Goal: Task Accomplishment & Management: Use online tool/utility

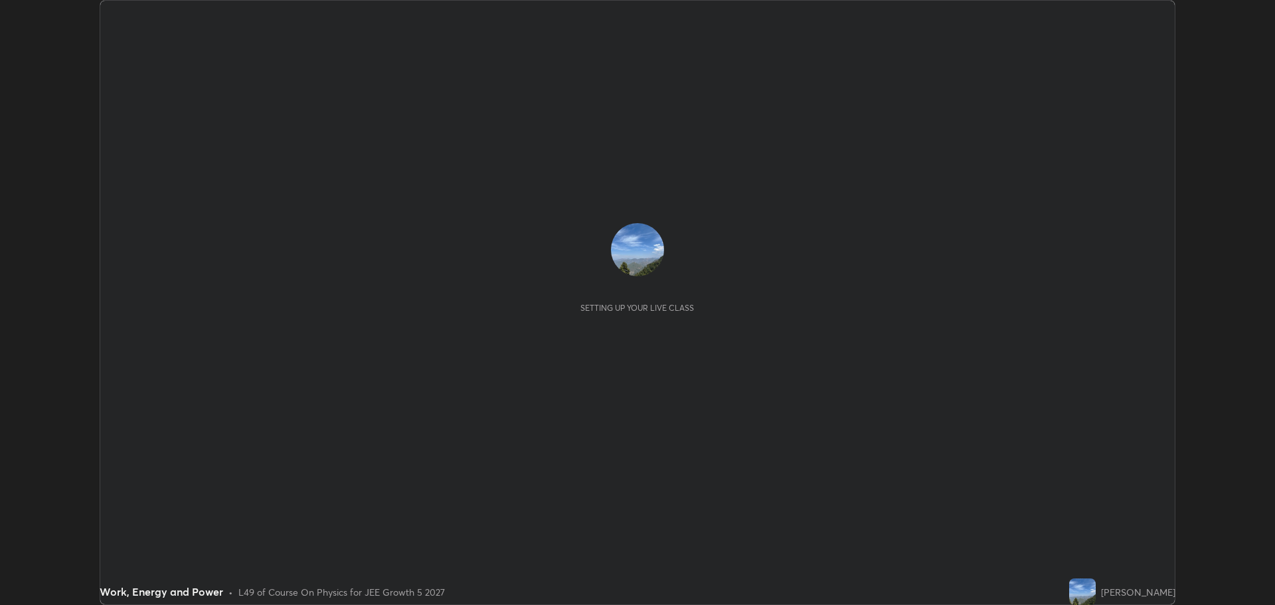
scroll to position [605, 1275]
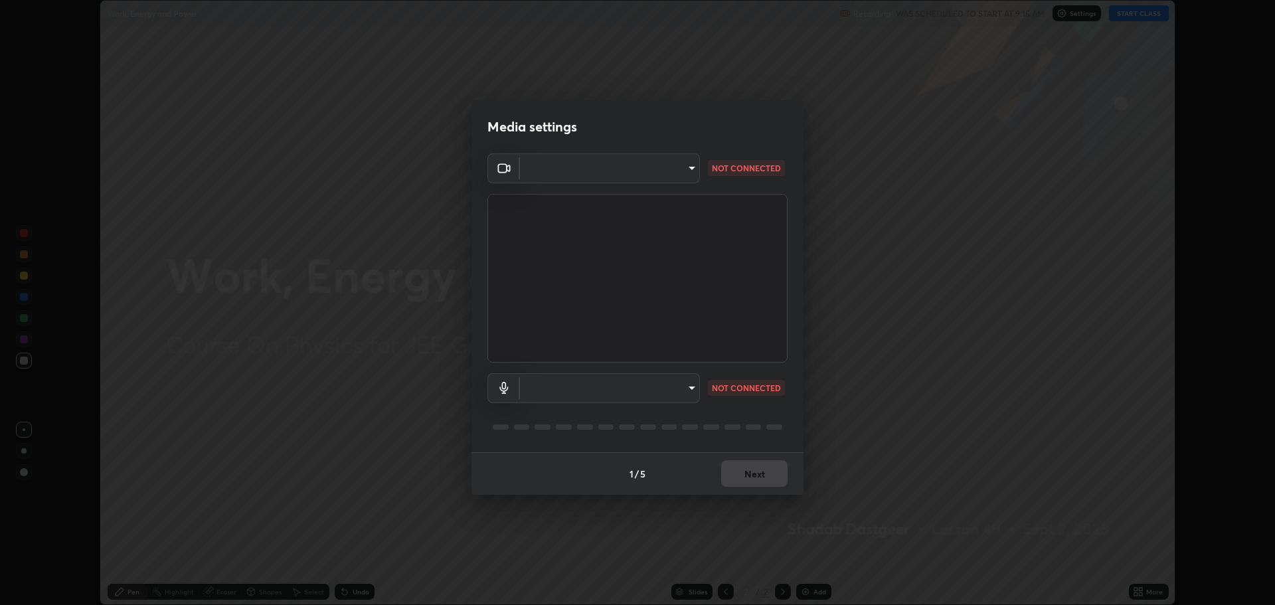
type input "323a9d05a41557c72654c8144b73322f501fd20c6a3a97a3c046e700a99f043a"
type input "01bc31e53a2735f8f176a97604b2b720035bdba476242dd5dfc888bc94a111d2"
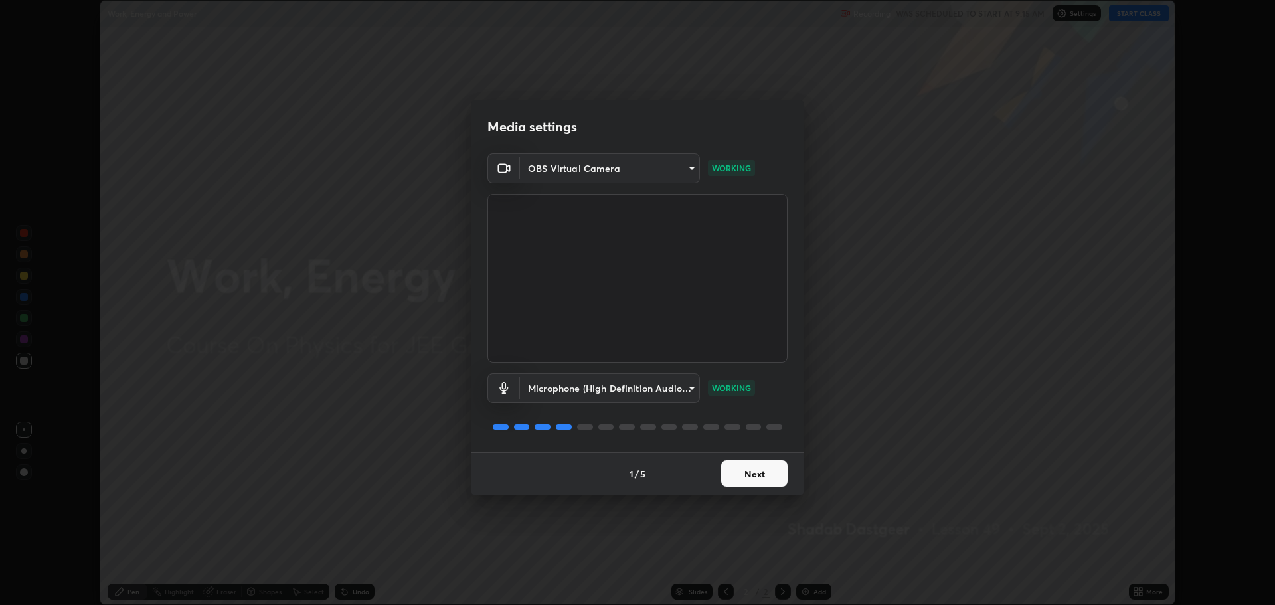
click at [758, 470] on button "Next" at bounding box center [754, 473] width 66 height 27
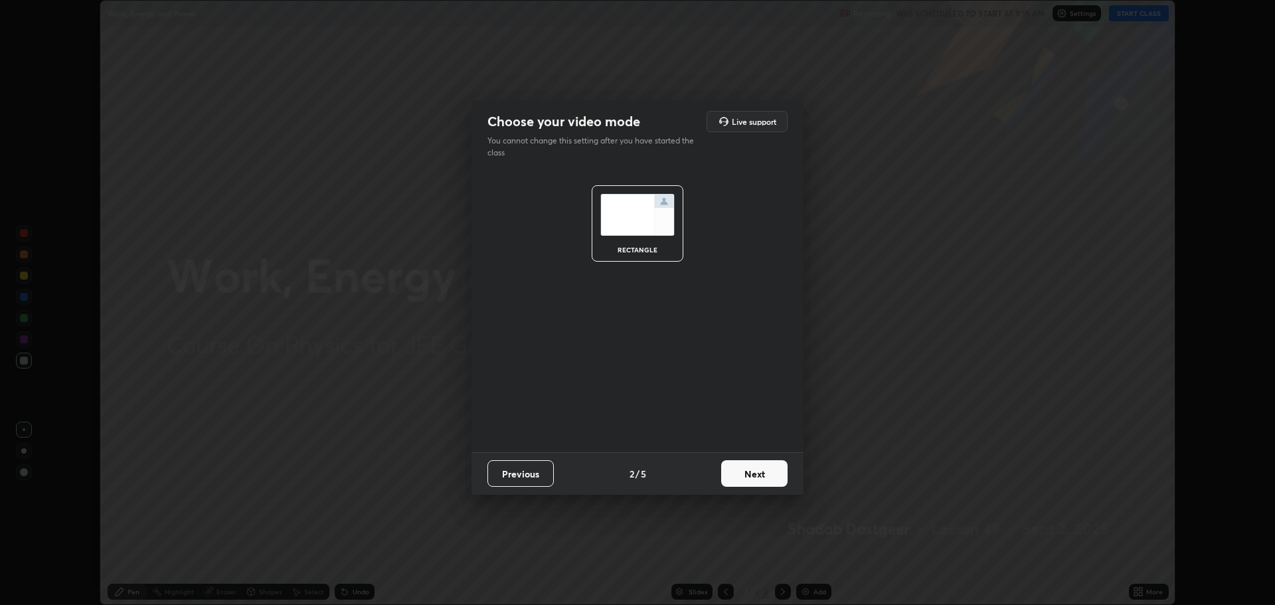
click at [761, 473] on button "Next" at bounding box center [754, 473] width 66 height 27
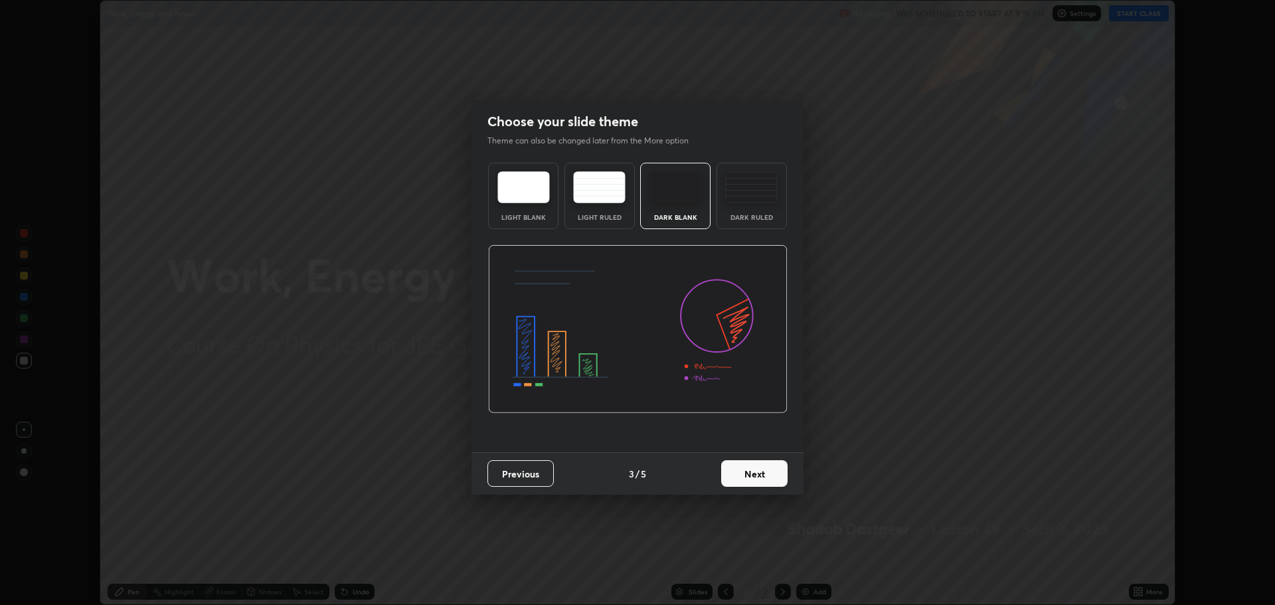
click at [761, 476] on button "Next" at bounding box center [754, 473] width 66 height 27
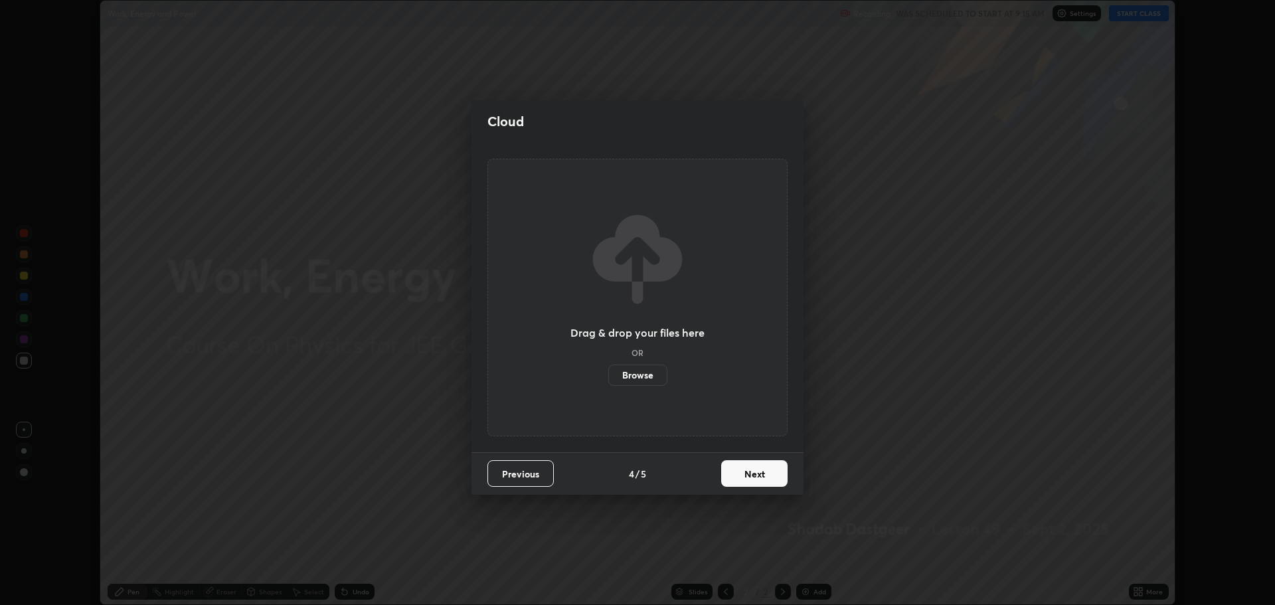
click at [759, 479] on button "Next" at bounding box center [754, 473] width 66 height 27
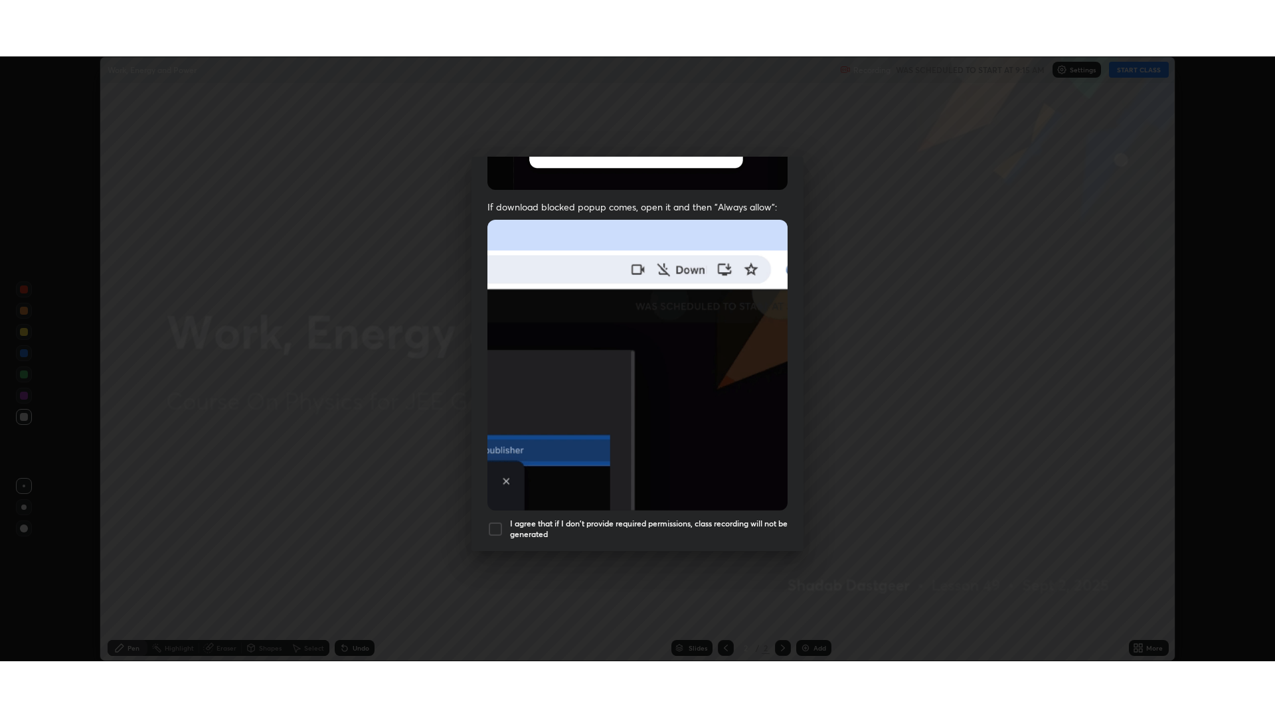
scroll to position [270, 0]
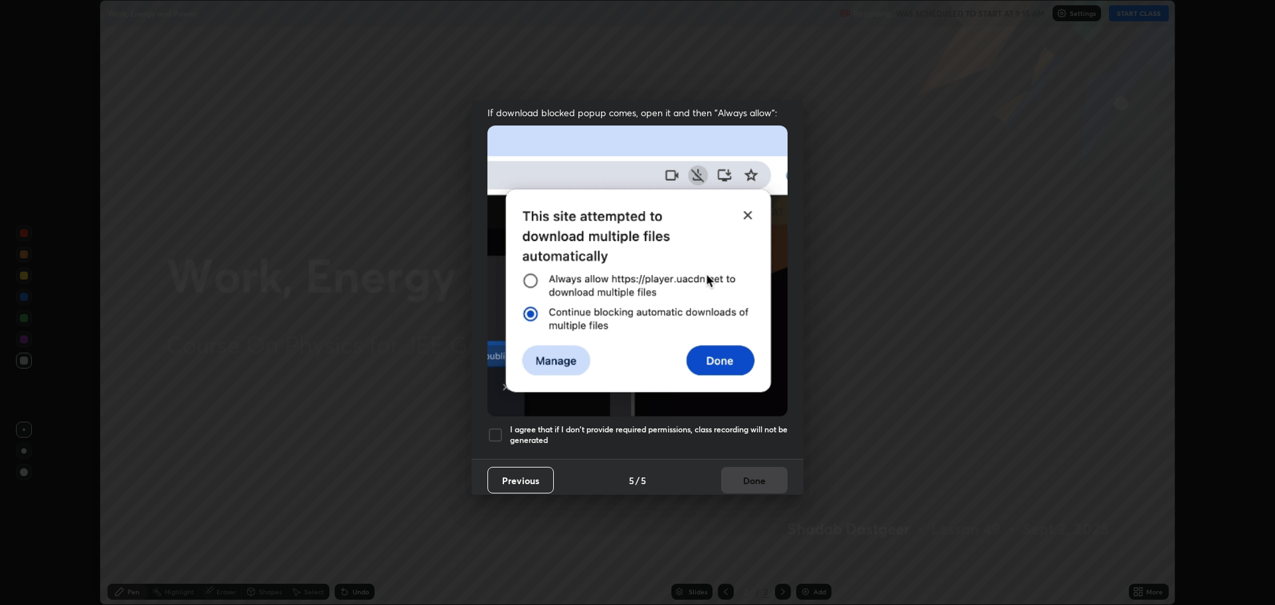
click at [495, 432] on div at bounding box center [495, 435] width 16 height 16
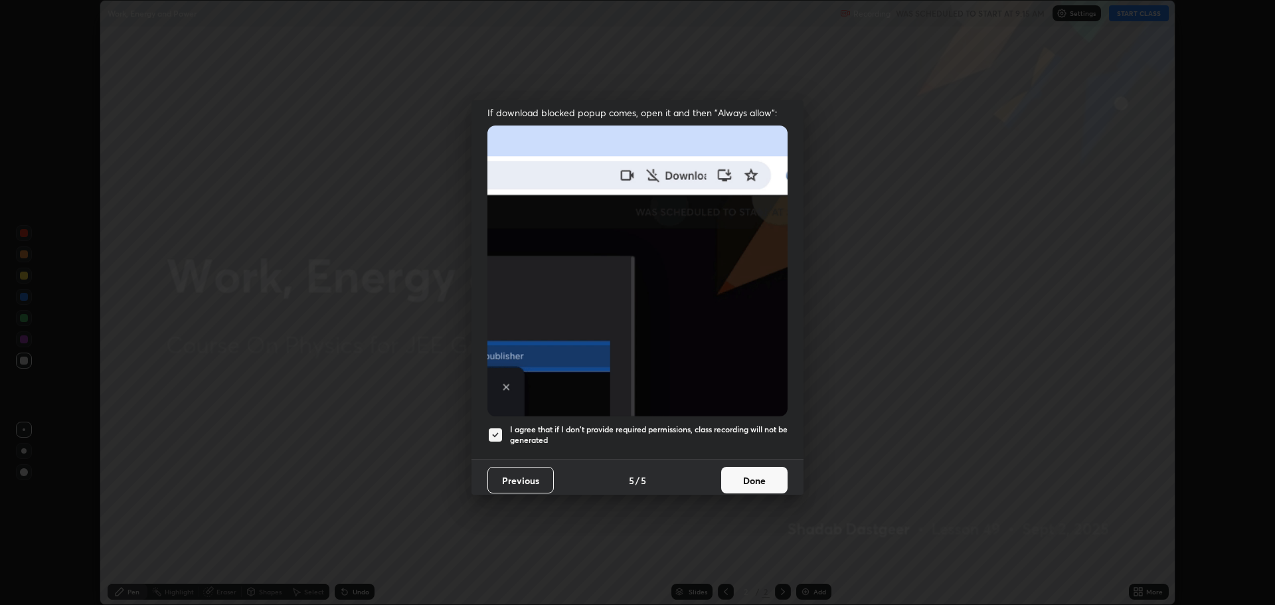
click at [759, 481] on button "Done" at bounding box center [754, 480] width 66 height 27
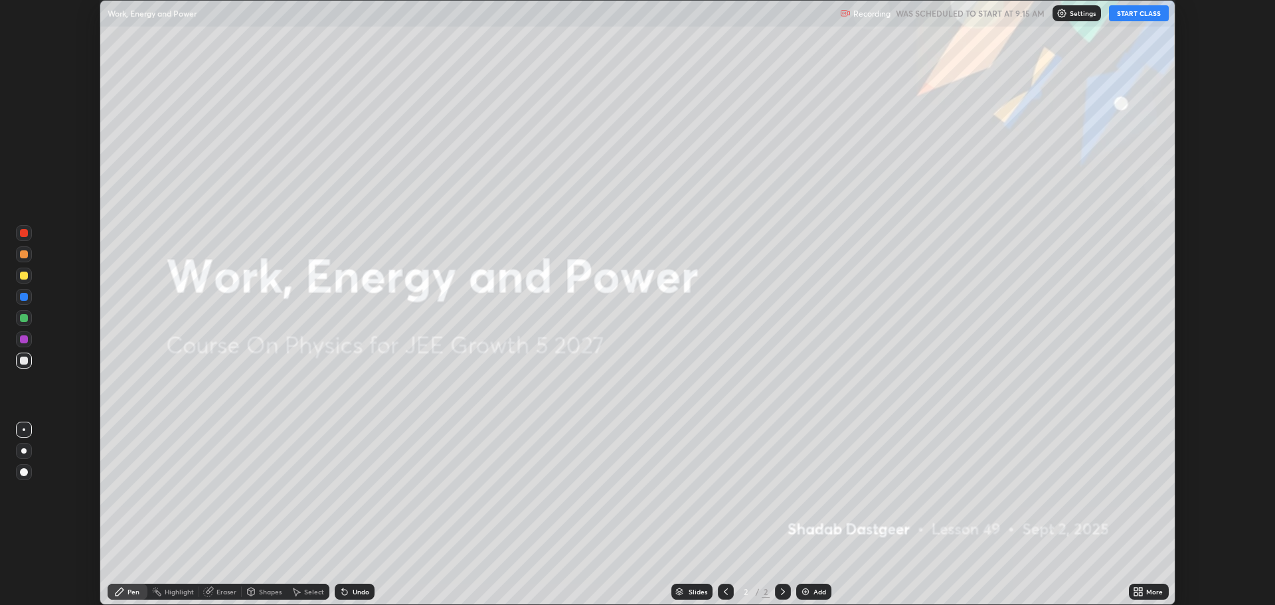
click at [1119, 19] on button "START CLASS" at bounding box center [1139, 13] width 60 height 16
click at [1147, 590] on div "More" at bounding box center [1154, 591] width 17 height 7
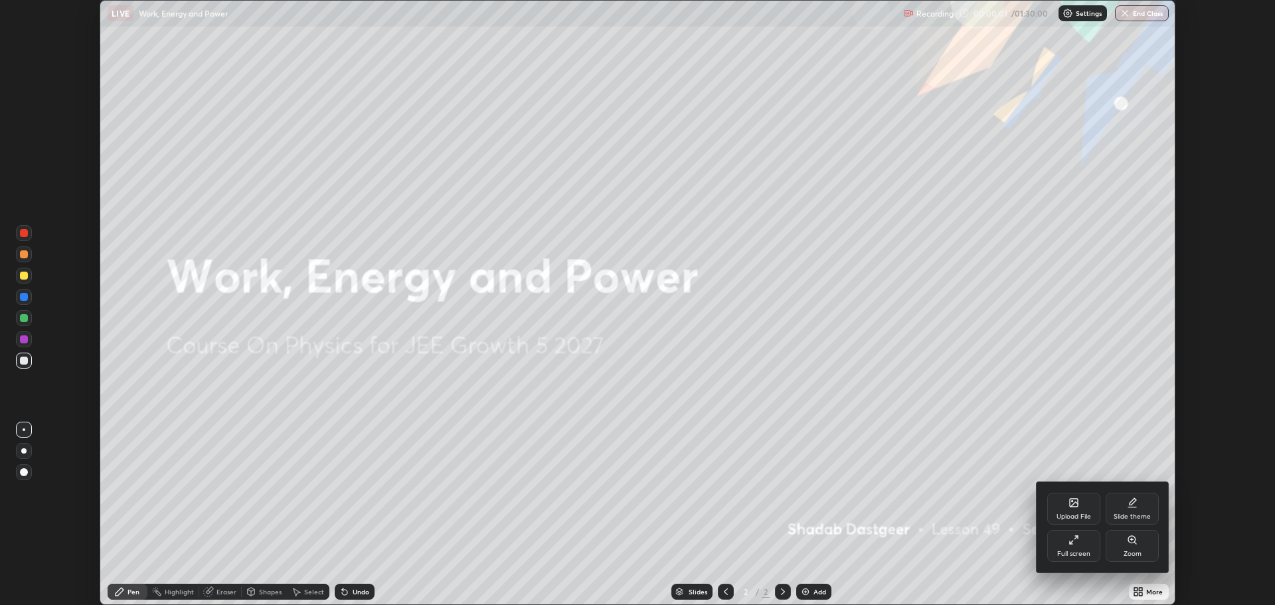
click at [1079, 540] on div "Full screen" at bounding box center [1073, 546] width 53 height 32
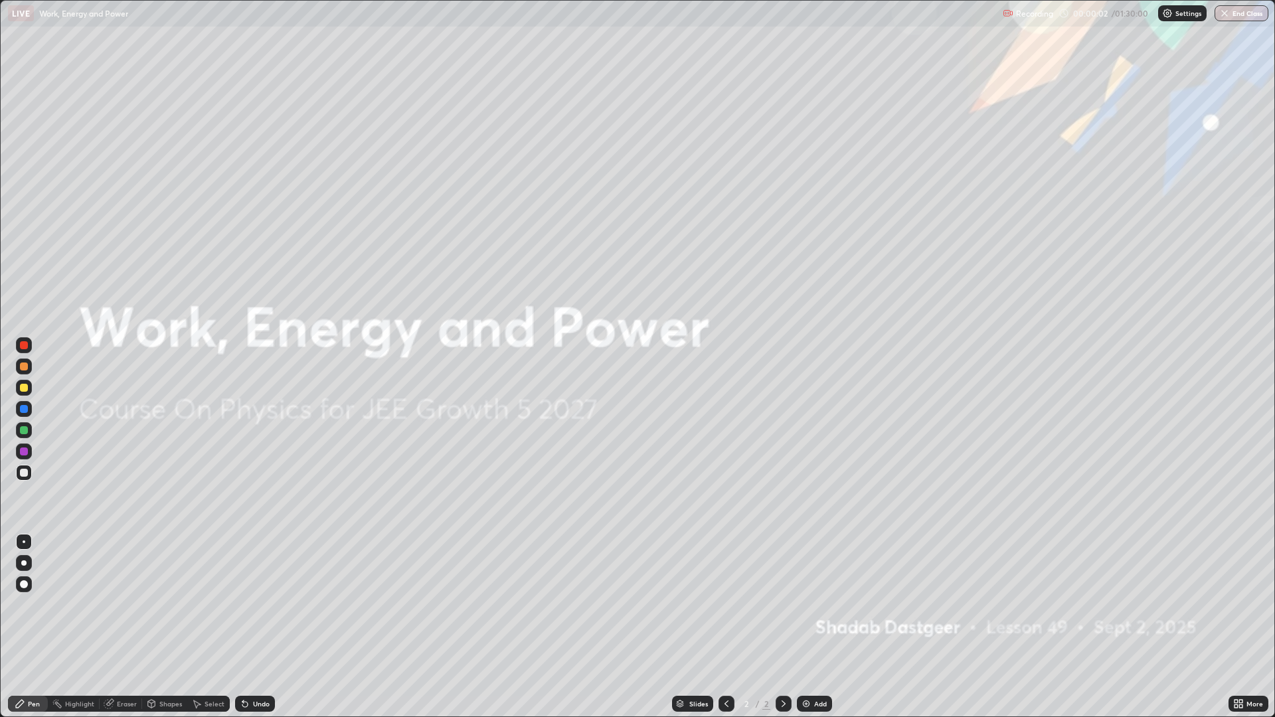
scroll to position [717, 1275]
click at [816, 604] on div "Add" at bounding box center [820, 703] width 13 height 7
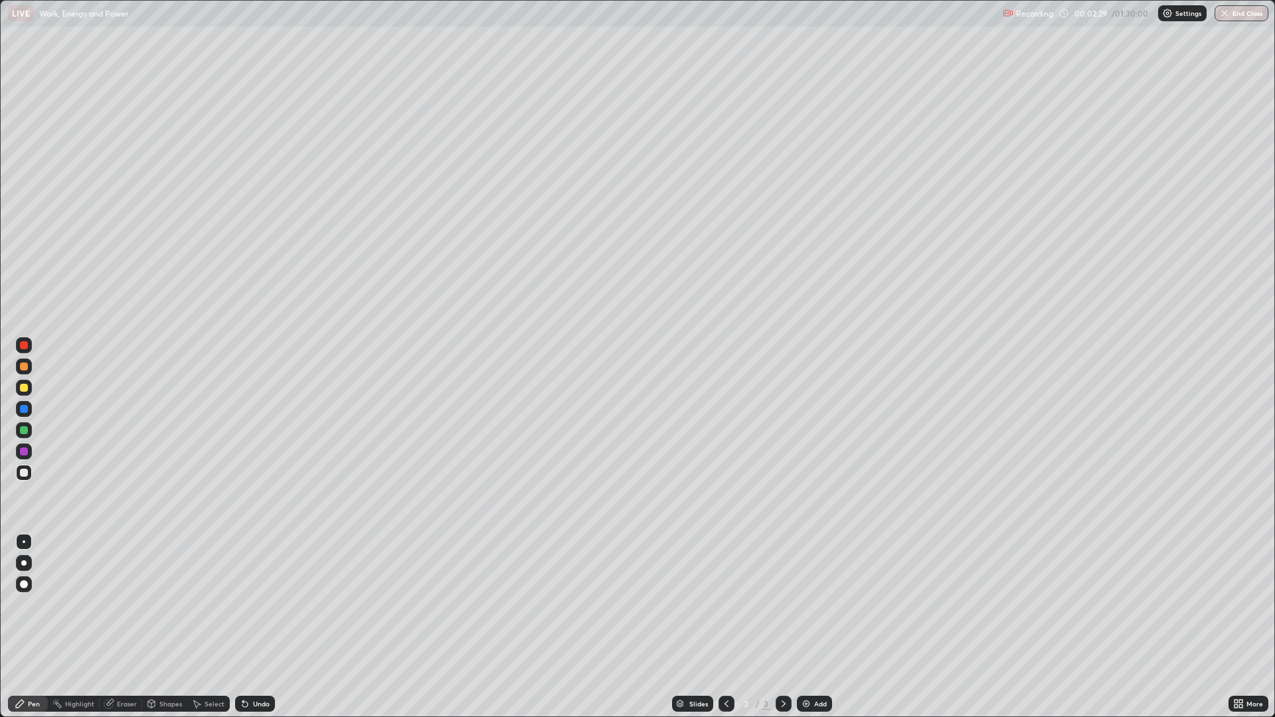
click at [24, 386] on div at bounding box center [24, 388] width 8 height 8
click at [24, 473] on div at bounding box center [24, 473] width 8 height 8
click at [256, 604] on div "Undo" at bounding box center [261, 703] width 17 height 7
click at [254, 604] on div "Undo" at bounding box center [261, 703] width 17 height 7
click at [256, 604] on div "Undo" at bounding box center [261, 703] width 17 height 7
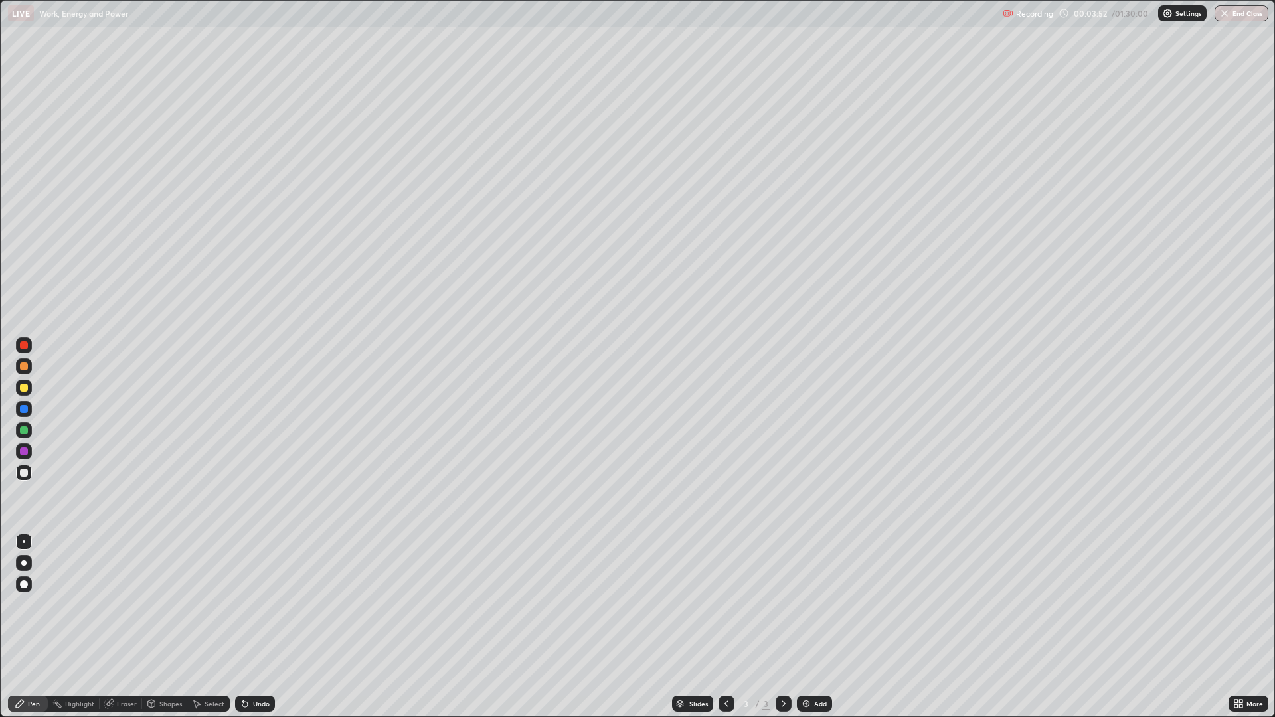
click at [257, 604] on div "Undo" at bounding box center [255, 704] width 40 height 16
click at [259, 604] on div "Undo" at bounding box center [261, 703] width 17 height 7
click at [254, 604] on div "Undo" at bounding box center [261, 703] width 17 height 7
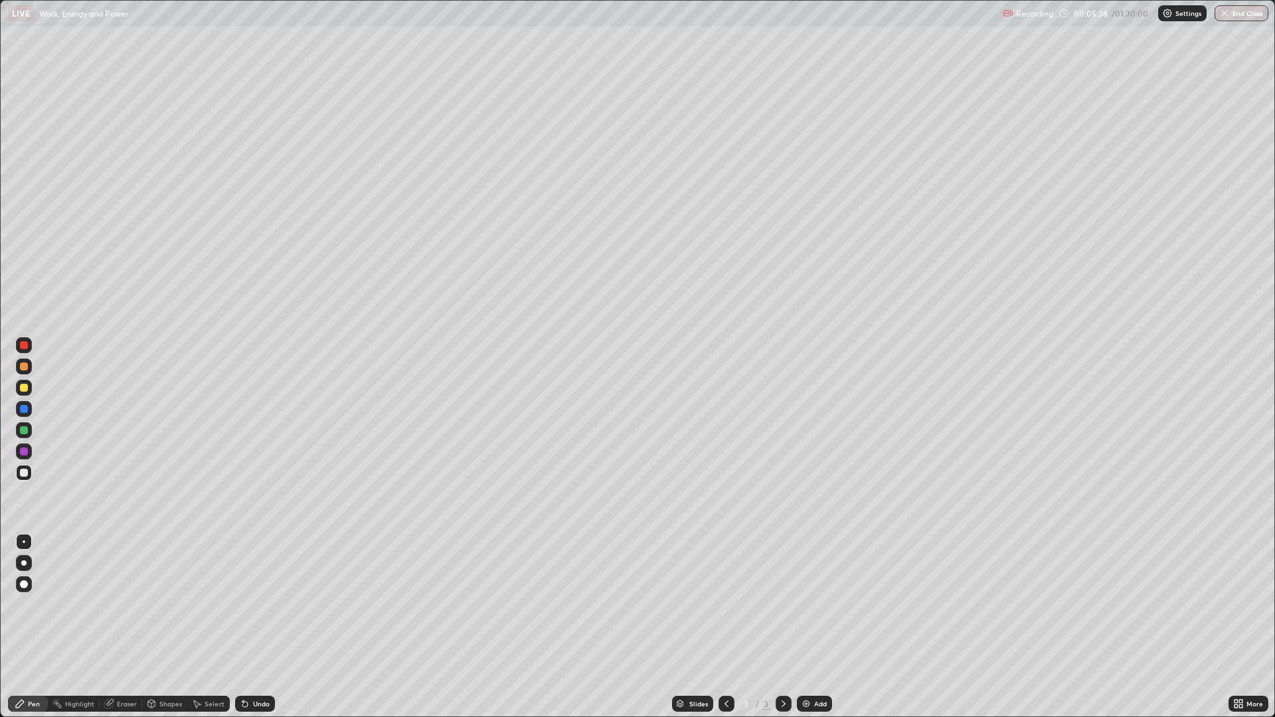
click at [23, 472] on div at bounding box center [24, 473] width 8 height 8
click at [24, 388] on div at bounding box center [24, 388] width 8 height 8
click at [258, 604] on div "Undo" at bounding box center [255, 704] width 40 height 16
click at [255, 604] on div "Undo" at bounding box center [255, 704] width 40 height 16
click at [24, 473] on div at bounding box center [24, 473] width 8 height 8
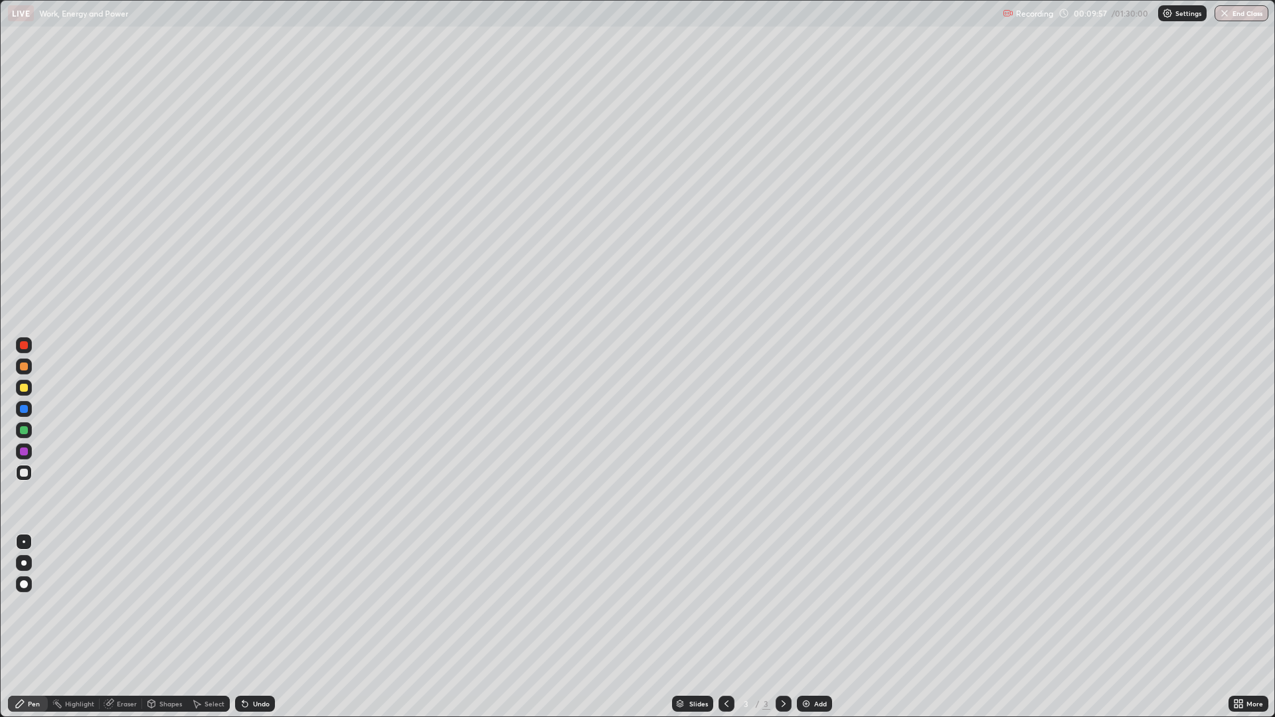
click at [819, 604] on div "Add" at bounding box center [820, 703] width 13 height 7
click at [26, 366] on div at bounding box center [24, 366] width 8 height 8
click at [121, 604] on div "Eraser" at bounding box center [121, 704] width 42 height 16
click at [33, 604] on div "Pen" at bounding box center [34, 703] width 12 height 7
click at [23, 473] on div at bounding box center [24, 473] width 8 height 8
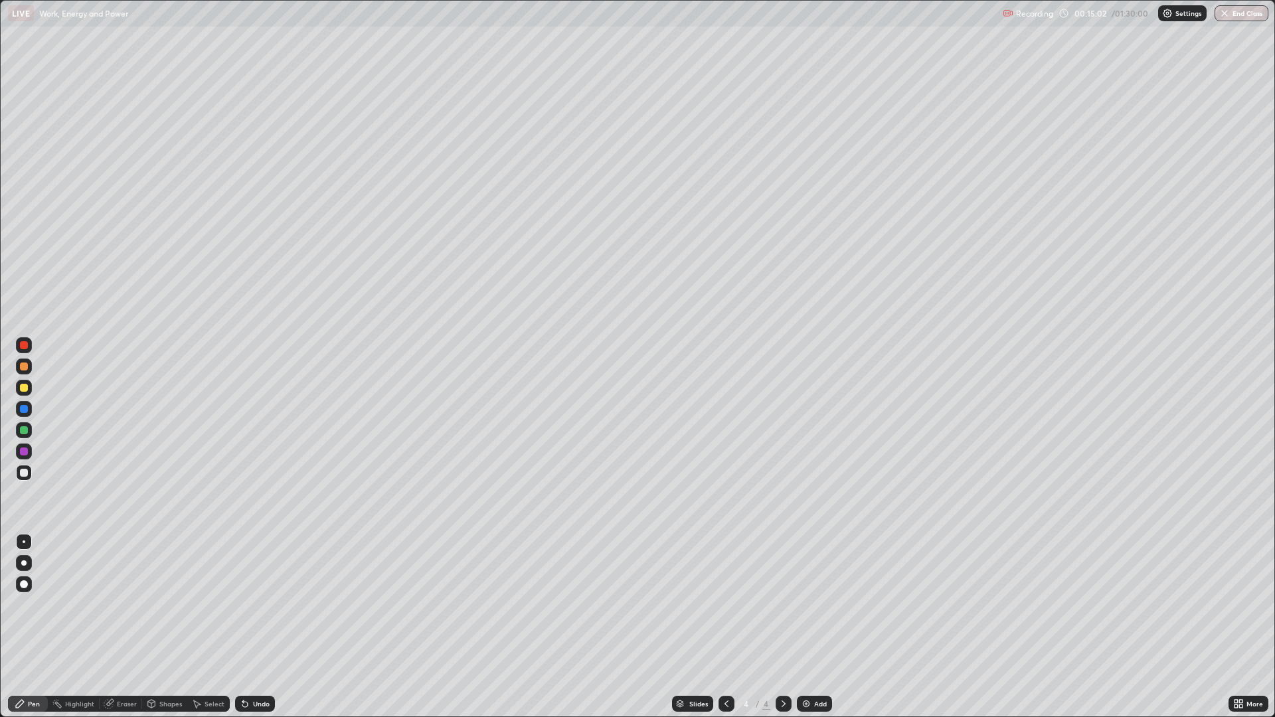
click at [216, 604] on div "Select" at bounding box center [214, 703] width 20 height 7
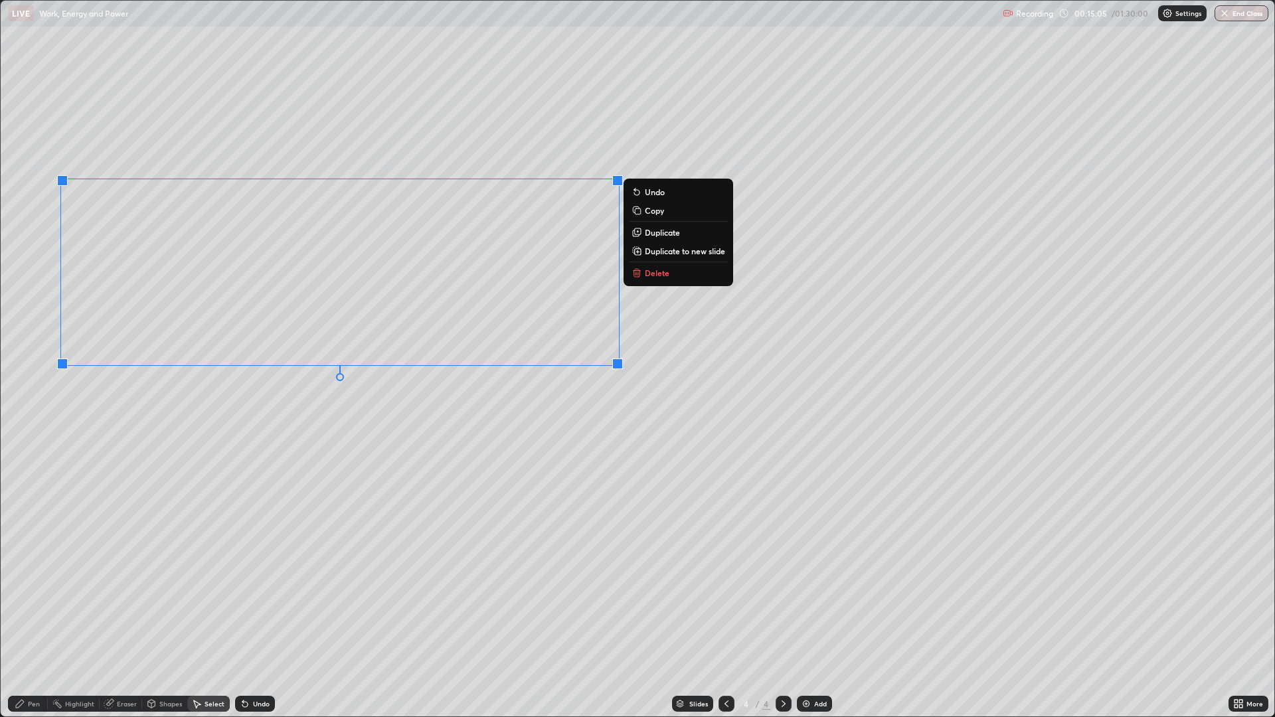
click at [666, 253] on p "Duplicate to new slide" at bounding box center [685, 251] width 80 height 11
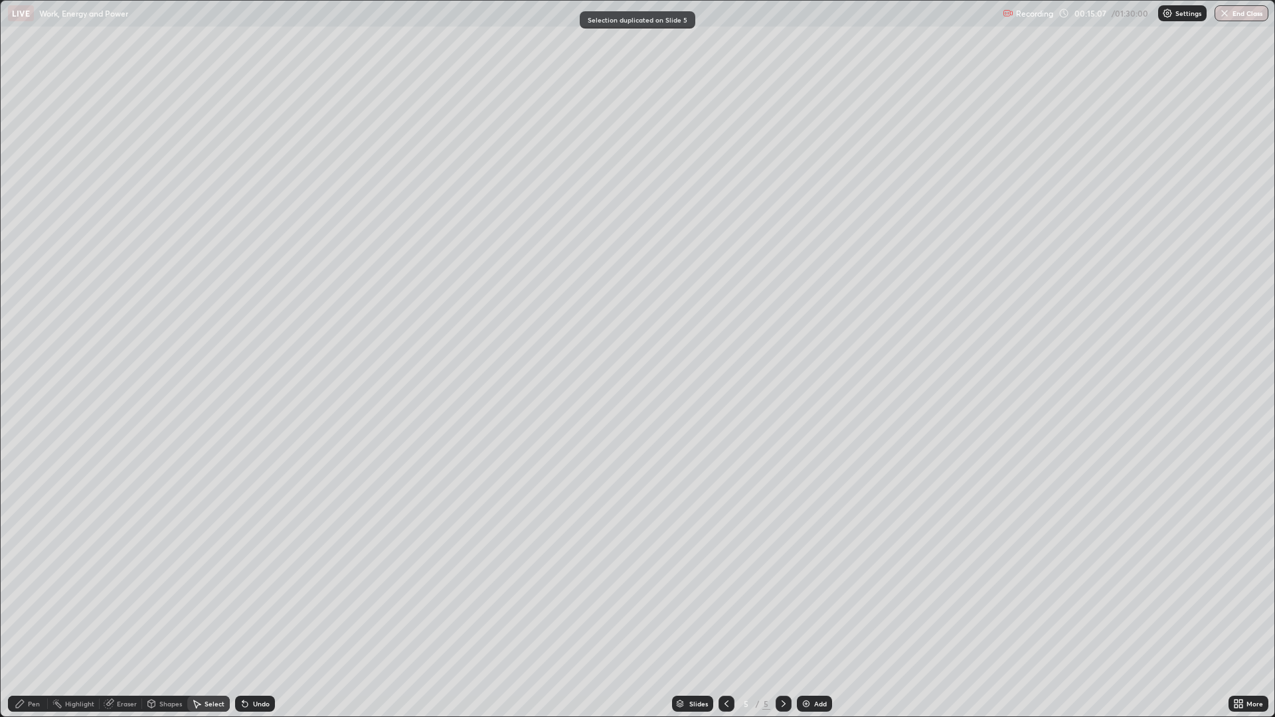
click at [118, 604] on div "Eraser" at bounding box center [127, 703] width 20 height 7
click at [21, 604] on icon at bounding box center [20, 704] width 8 height 8
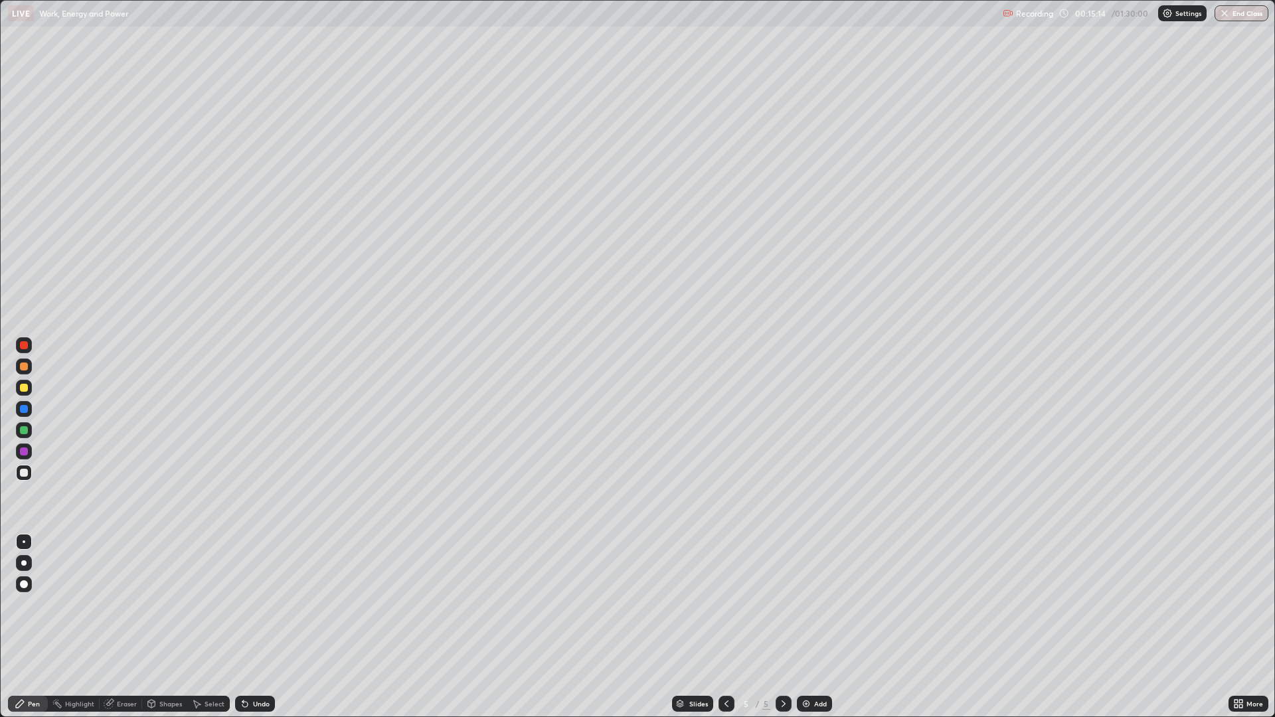
click at [250, 604] on div "Undo" at bounding box center [255, 704] width 40 height 16
click at [20, 363] on div at bounding box center [24, 367] width 16 height 16
click at [24, 473] on div at bounding box center [24, 473] width 8 height 8
click at [21, 411] on div at bounding box center [24, 409] width 8 height 8
click at [124, 604] on div "Eraser" at bounding box center [127, 703] width 20 height 7
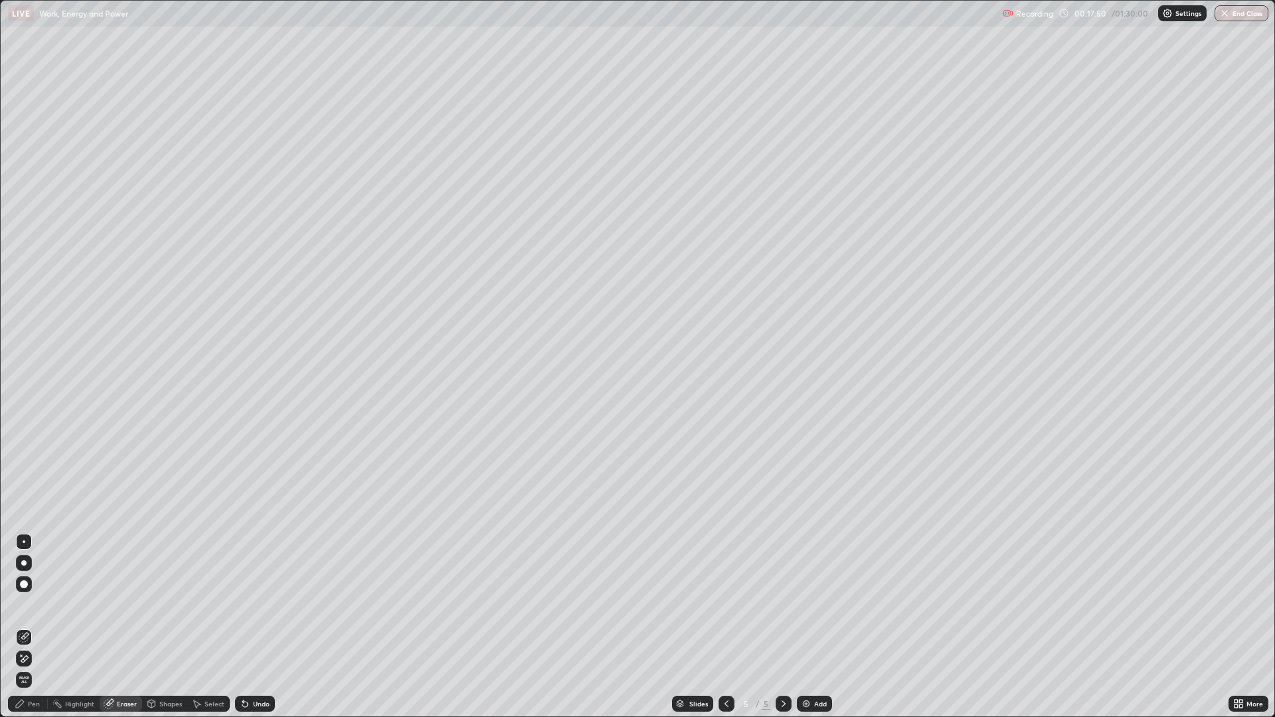
click at [210, 604] on div "Select" at bounding box center [214, 703] width 20 height 7
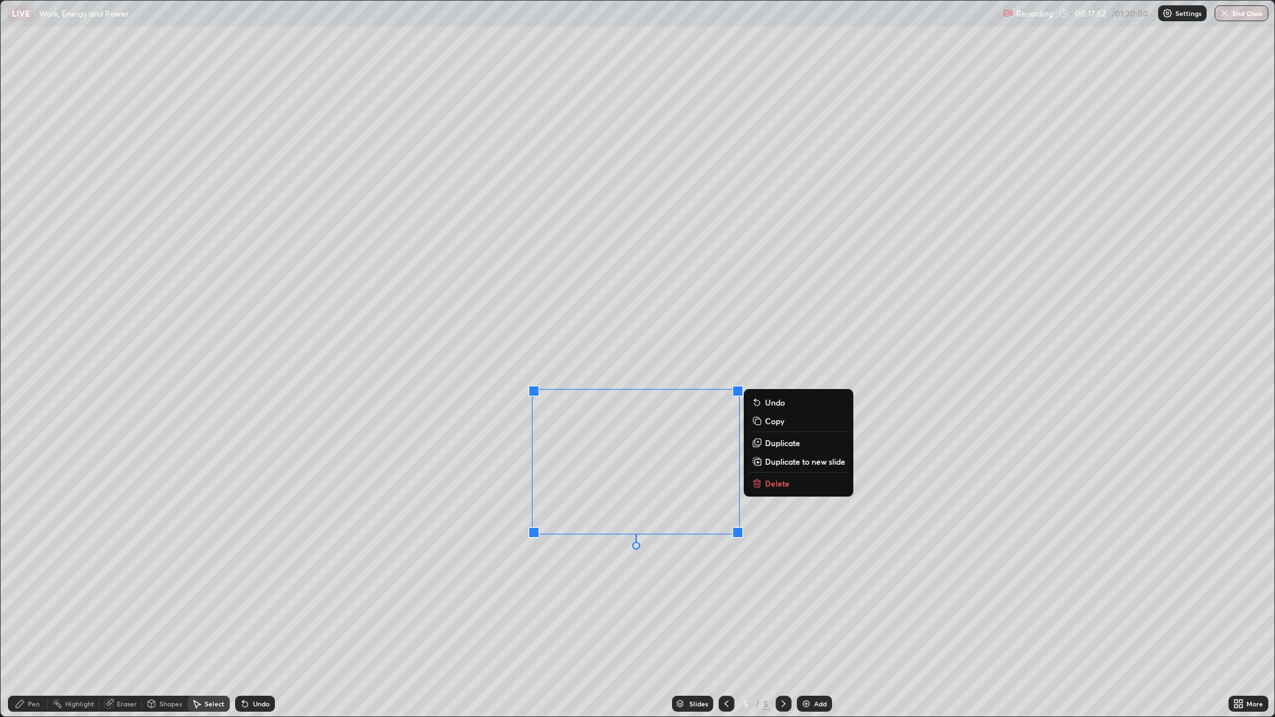
click at [771, 491] on button "Delete" at bounding box center [798, 483] width 99 height 16
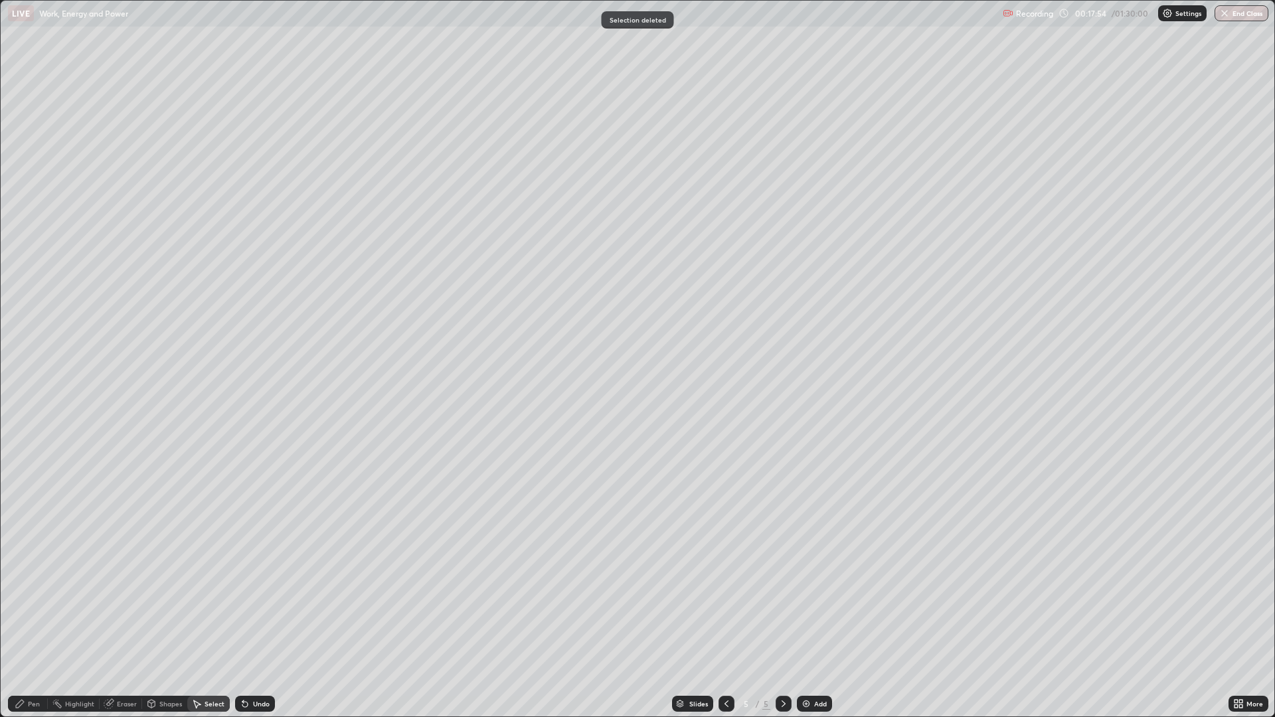
click at [34, 604] on div "Pen" at bounding box center [34, 703] width 12 height 7
click at [23, 474] on div at bounding box center [24, 473] width 8 height 8
click at [117, 604] on div "Eraser" at bounding box center [127, 703] width 20 height 7
click at [23, 542] on div at bounding box center [24, 541] width 3 height 3
click at [28, 604] on div "Pen" at bounding box center [34, 703] width 12 height 7
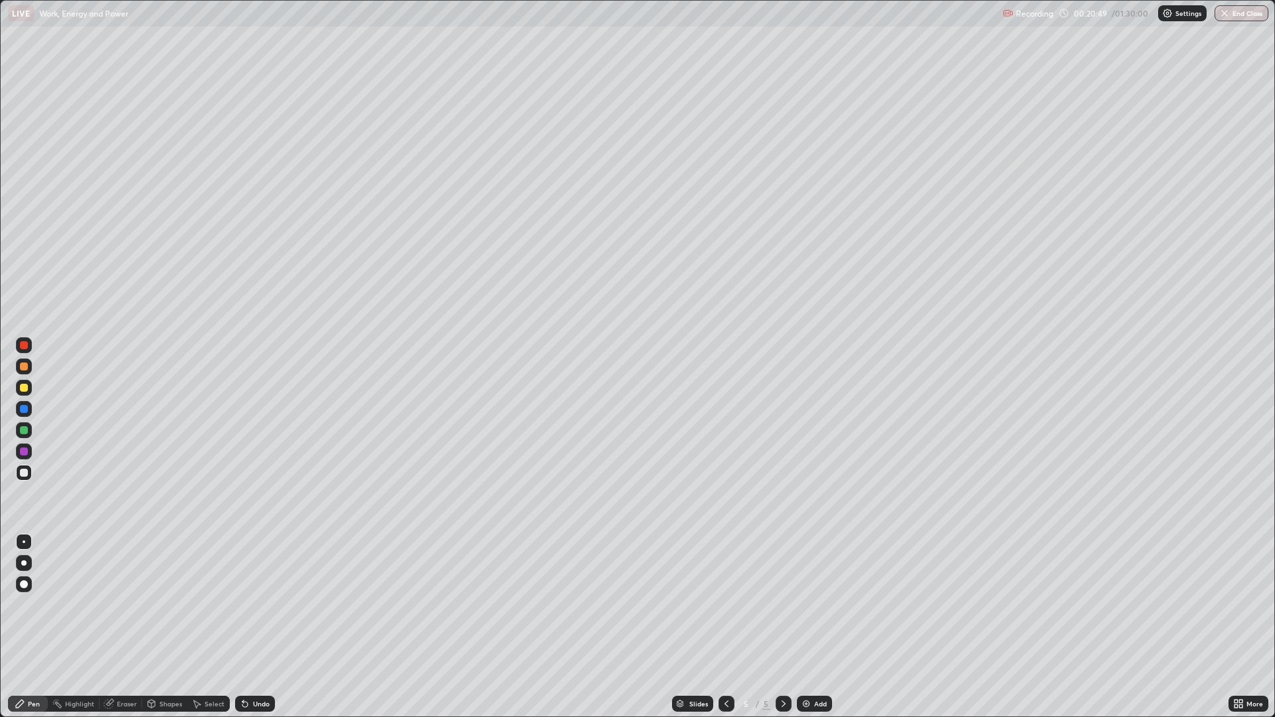
click at [819, 604] on div "Add" at bounding box center [820, 703] width 13 height 7
click at [22, 363] on div at bounding box center [24, 366] width 8 height 8
click at [259, 604] on div "Undo" at bounding box center [261, 703] width 17 height 7
click at [254, 604] on div "Undo" at bounding box center [255, 704] width 40 height 16
click at [25, 475] on div at bounding box center [24, 473] width 8 height 8
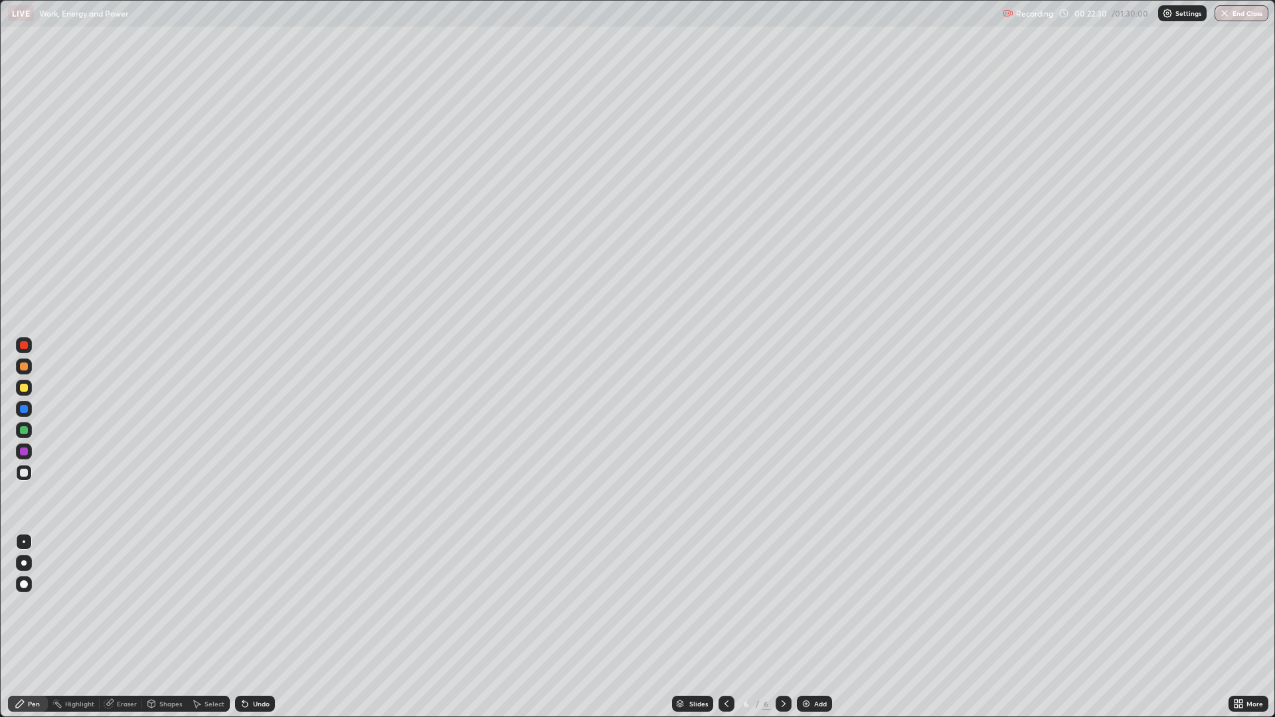
click at [125, 604] on div "Eraser" at bounding box center [127, 703] width 20 height 7
click at [37, 604] on div "Pen" at bounding box center [34, 703] width 12 height 7
click at [118, 604] on div "Eraser" at bounding box center [127, 703] width 20 height 7
click at [20, 604] on icon at bounding box center [20, 704] width 8 height 8
click at [120, 604] on div "Eraser" at bounding box center [127, 703] width 20 height 7
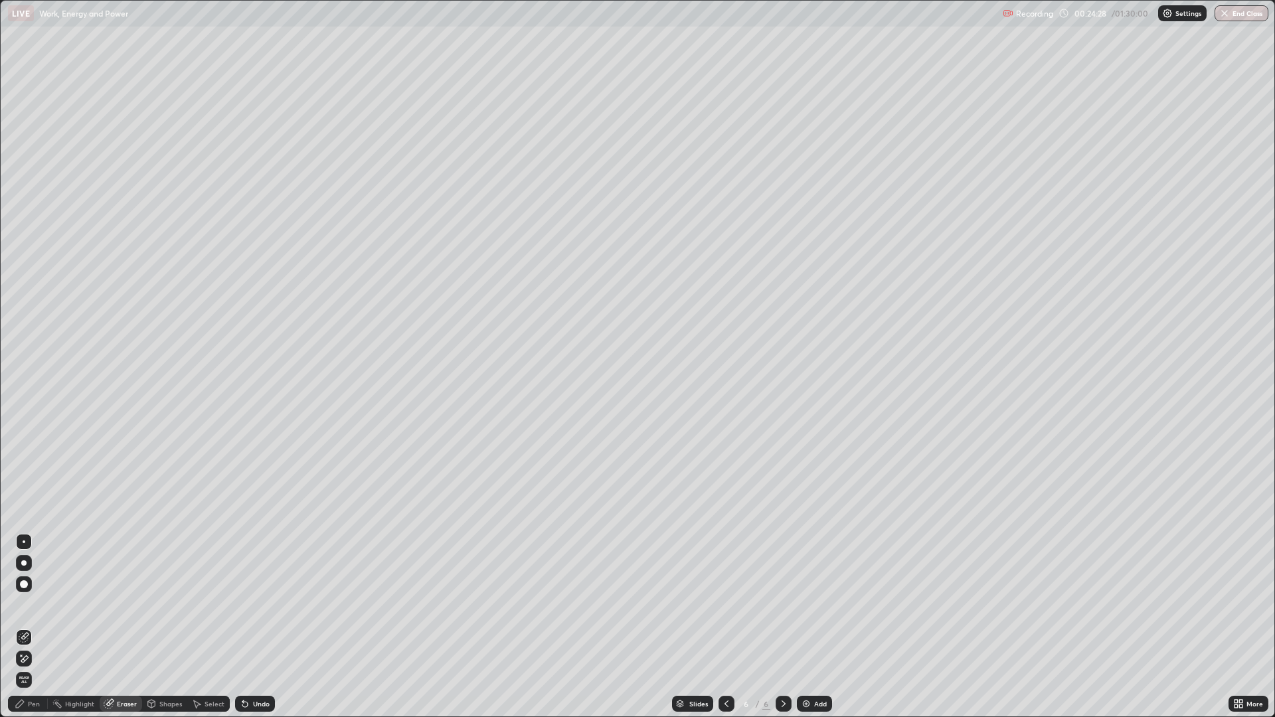
click at [25, 604] on icon at bounding box center [20, 703] width 11 height 11
click at [27, 386] on div at bounding box center [24, 388] width 8 height 8
click at [242, 604] on icon at bounding box center [244, 704] width 5 height 5
click at [243, 604] on icon at bounding box center [244, 704] width 5 height 5
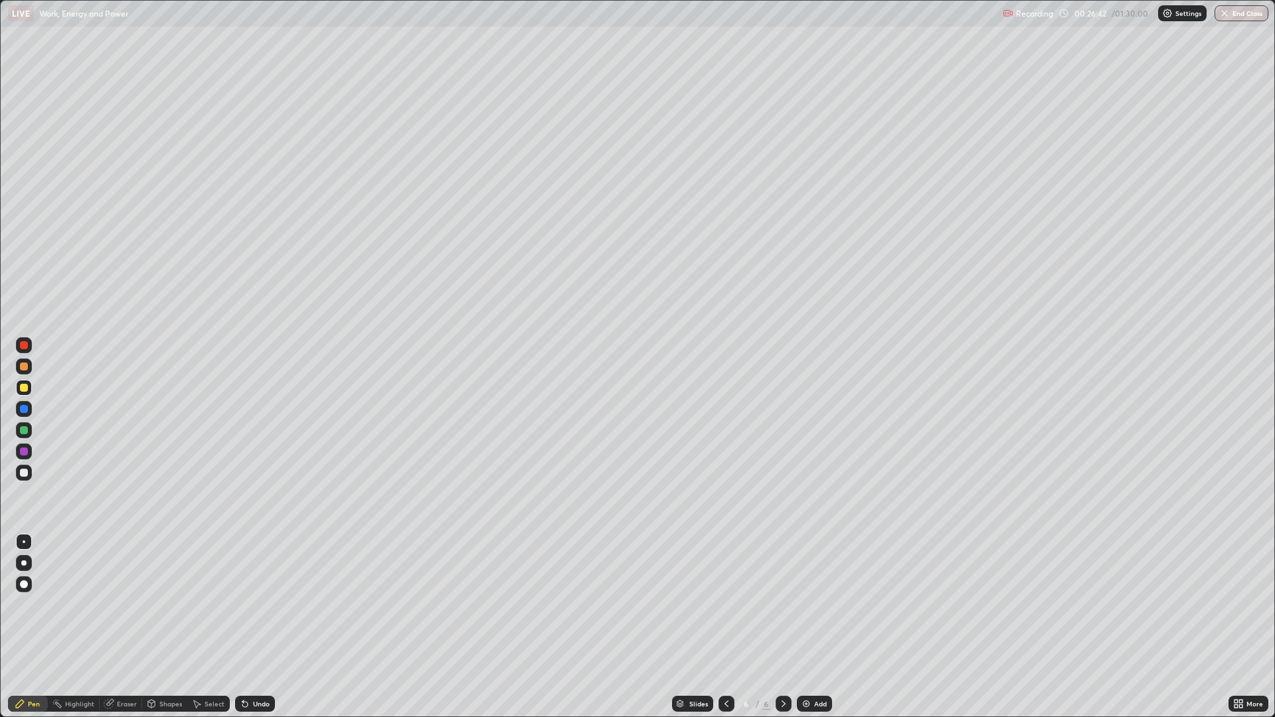
click at [84, 604] on div "Highlight" at bounding box center [79, 703] width 29 height 7
click at [724, 604] on icon at bounding box center [726, 703] width 11 height 11
click at [778, 604] on icon at bounding box center [783, 703] width 11 height 11
click at [782, 604] on icon at bounding box center [783, 703] width 11 height 11
click at [819, 604] on div "Add" at bounding box center [820, 703] width 13 height 7
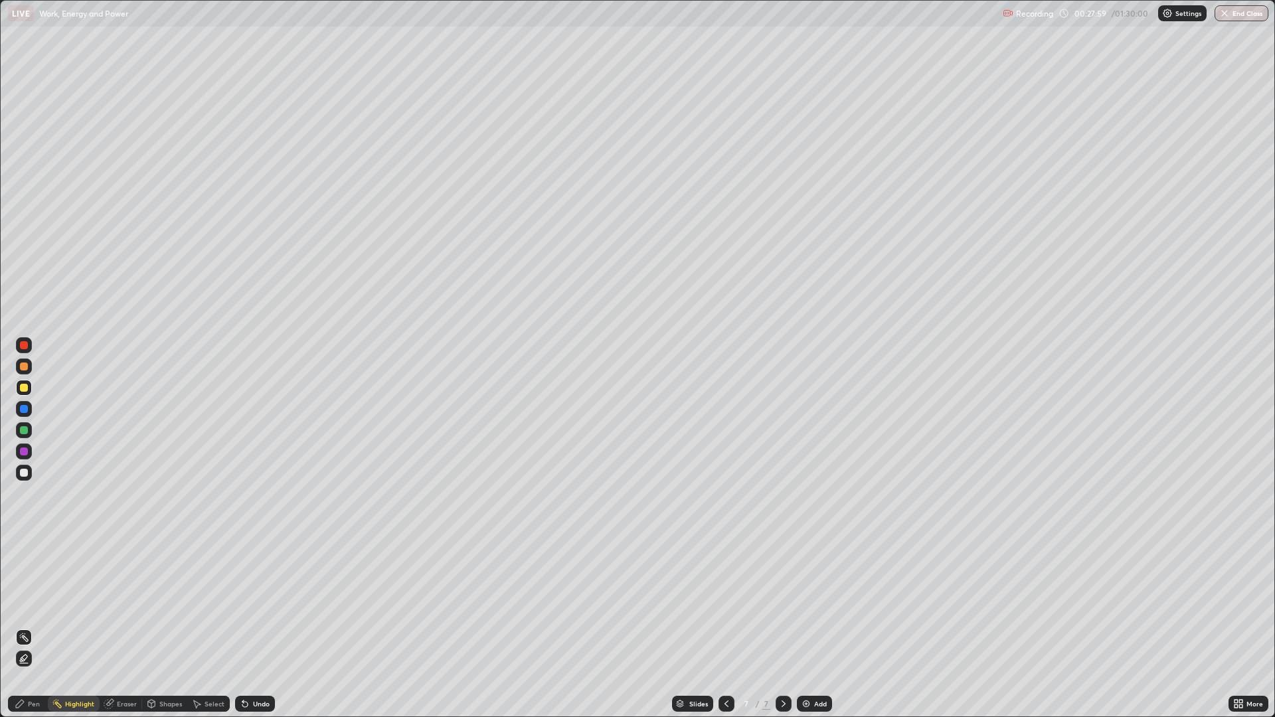
click at [23, 365] on div at bounding box center [24, 366] width 8 height 8
click at [35, 604] on div "Pen" at bounding box center [34, 703] width 12 height 7
click at [23, 472] on div at bounding box center [24, 473] width 8 height 8
click at [24, 345] on div at bounding box center [24, 345] width 8 height 8
click at [24, 388] on div at bounding box center [24, 388] width 8 height 8
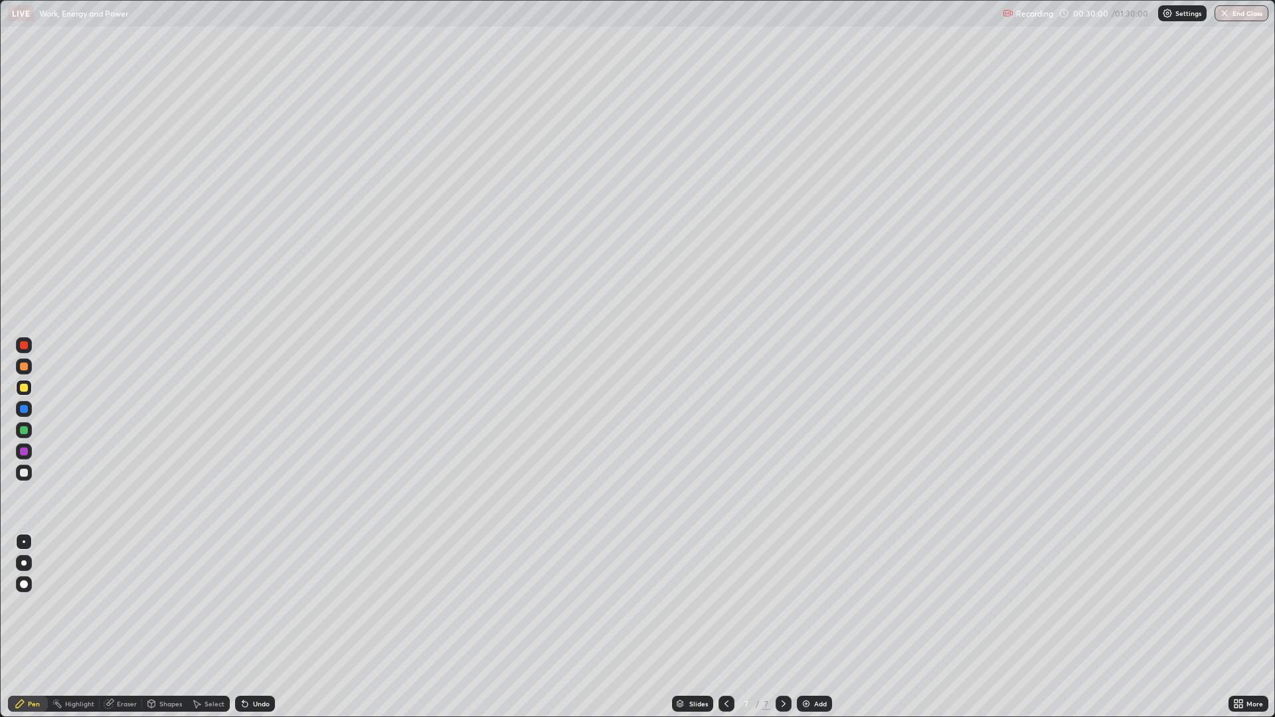
click at [247, 604] on icon at bounding box center [245, 703] width 11 height 11
click at [242, 604] on icon at bounding box center [242, 700] width 1 height 1
click at [243, 604] on icon at bounding box center [244, 704] width 5 height 5
click at [248, 604] on icon at bounding box center [245, 703] width 11 height 11
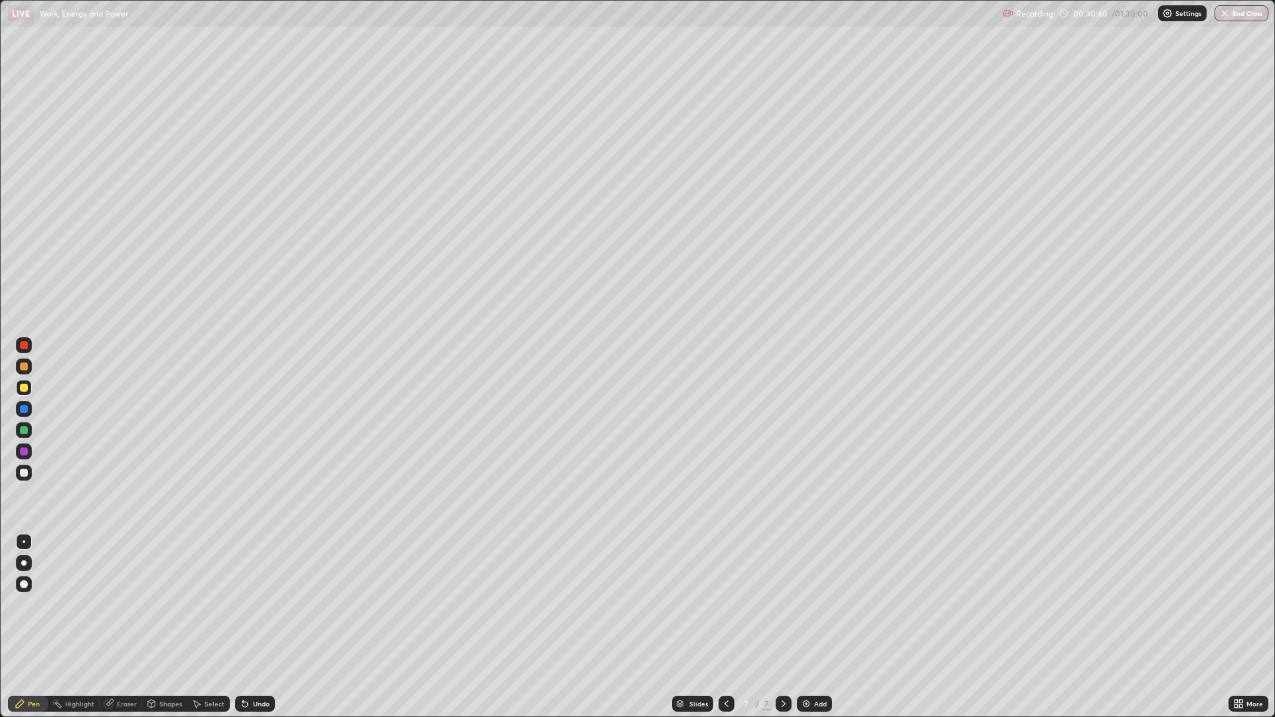
click at [25, 473] on div at bounding box center [24, 473] width 8 height 8
click at [210, 604] on div "Select" at bounding box center [214, 703] width 20 height 7
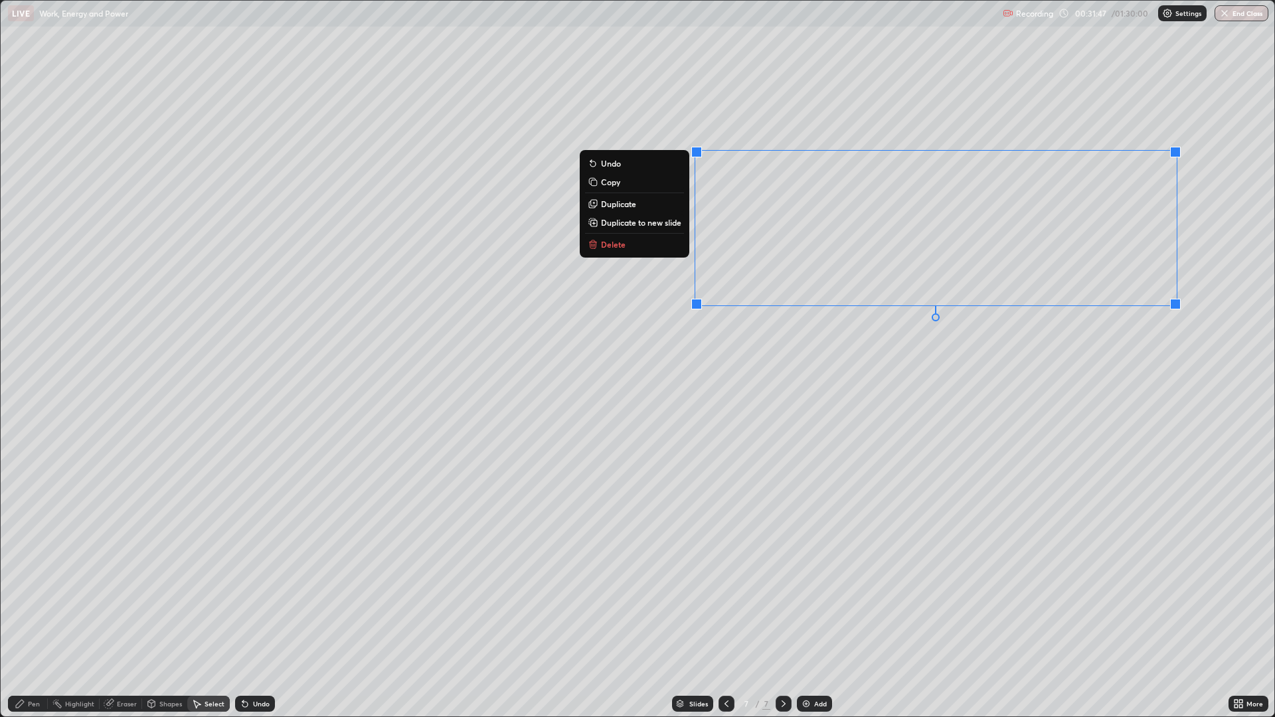
click at [655, 226] on p "Duplicate to new slide" at bounding box center [641, 222] width 80 height 11
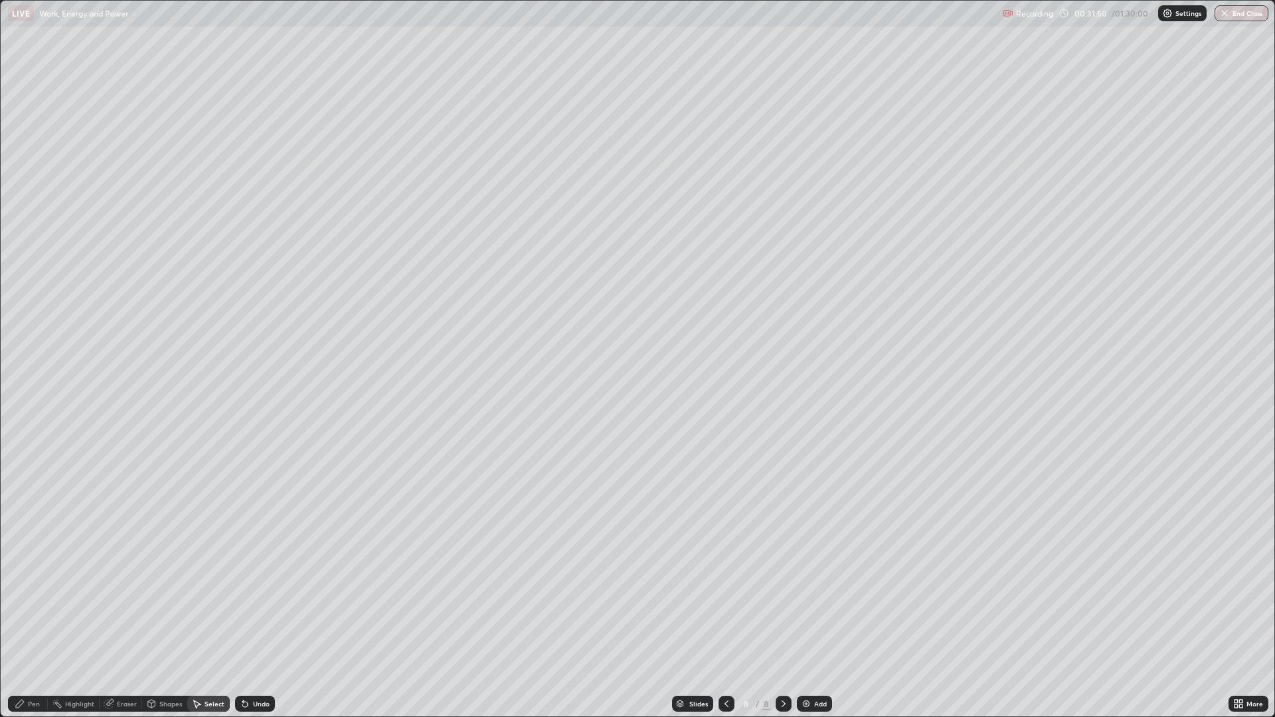
click at [25, 604] on icon at bounding box center [20, 703] width 11 height 11
click at [258, 604] on div "Undo" at bounding box center [261, 703] width 17 height 7
click at [253, 604] on div "Undo" at bounding box center [261, 703] width 17 height 7
click at [116, 604] on div "Eraser" at bounding box center [121, 704] width 42 height 16
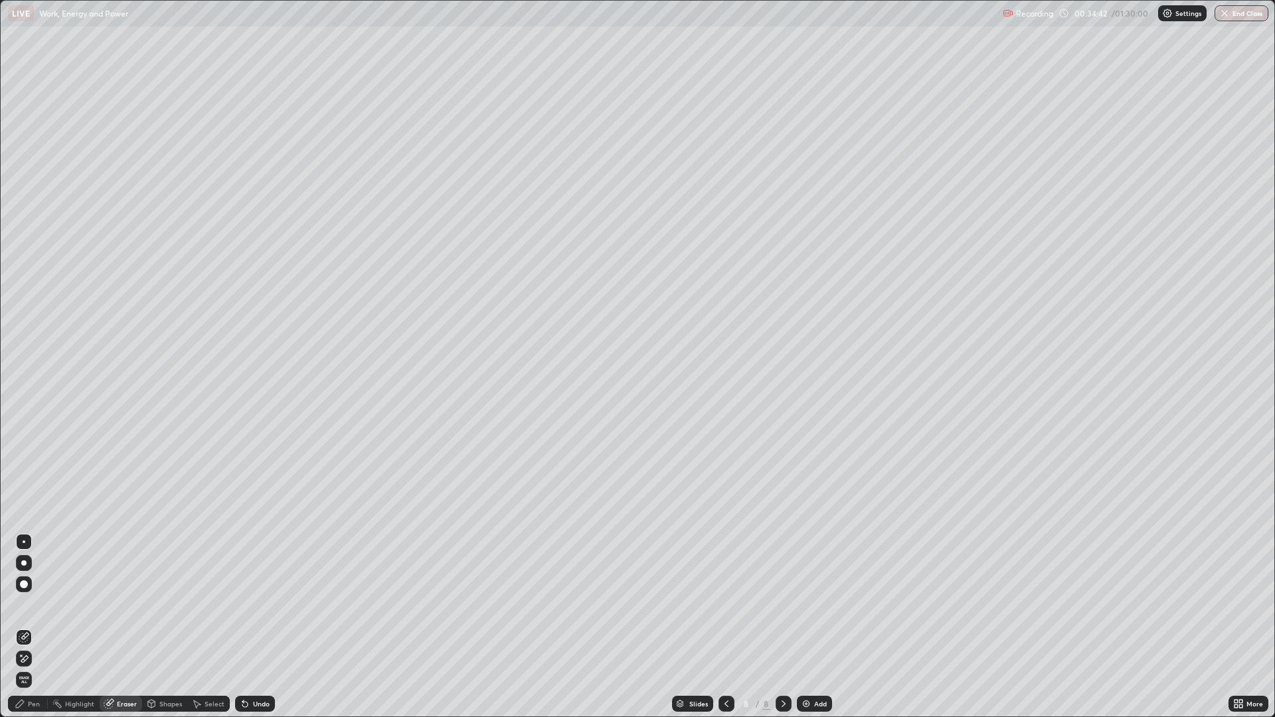
click at [25, 604] on icon at bounding box center [20, 703] width 11 height 11
click at [22, 385] on div at bounding box center [24, 388] width 8 height 8
click at [24, 473] on div at bounding box center [24, 473] width 8 height 8
click at [120, 604] on div "Eraser" at bounding box center [127, 703] width 20 height 7
click at [20, 604] on icon at bounding box center [20, 704] width 8 height 8
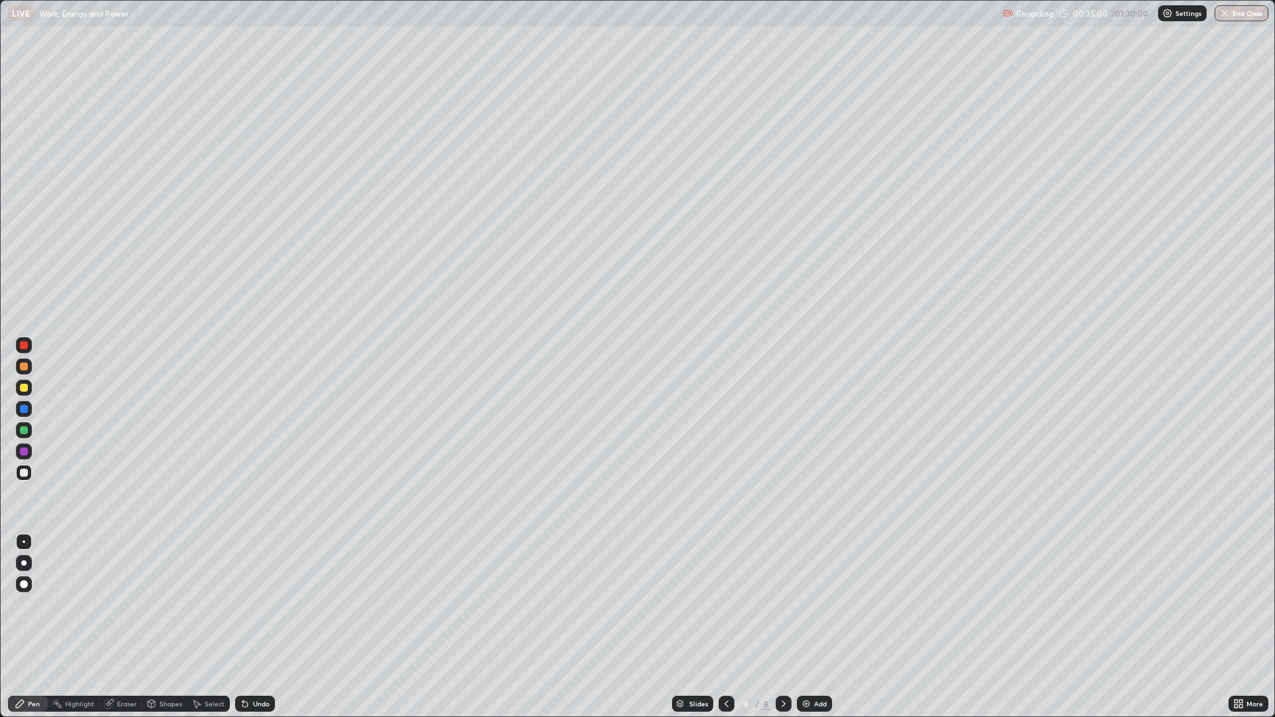
click at [117, 604] on div "Eraser" at bounding box center [127, 703] width 20 height 7
click at [25, 604] on icon at bounding box center [20, 703] width 11 height 11
click at [120, 604] on div "Eraser" at bounding box center [127, 703] width 20 height 7
click at [20, 604] on icon at bounding box center [20, 704] width 8 height 8
click at [25, 475] on div at bounding box center [24, 473] width 8 height 8
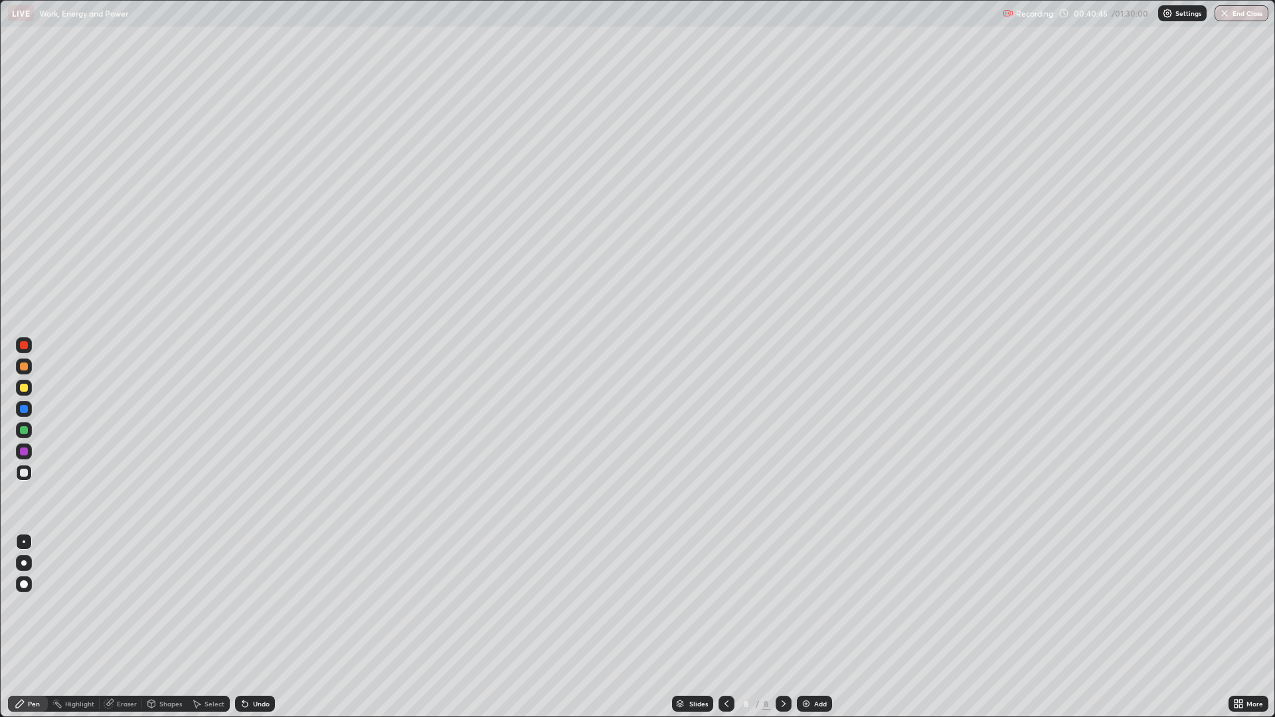
click at [814, 604] on div "Add" at bounding box center [820, 703] width 13 height 7
click at [23, 471] on div at bounding box center [24, 473] width 8 height 8
click at [21, 473] on div at bounding box center [24, 473] width 8 height 8
click at [23, 387] on div at bounding box center [24, 388] width 8 height 8
click at [814, 604] on div "Add" at bounding box center [820, 703] width 13 height 7
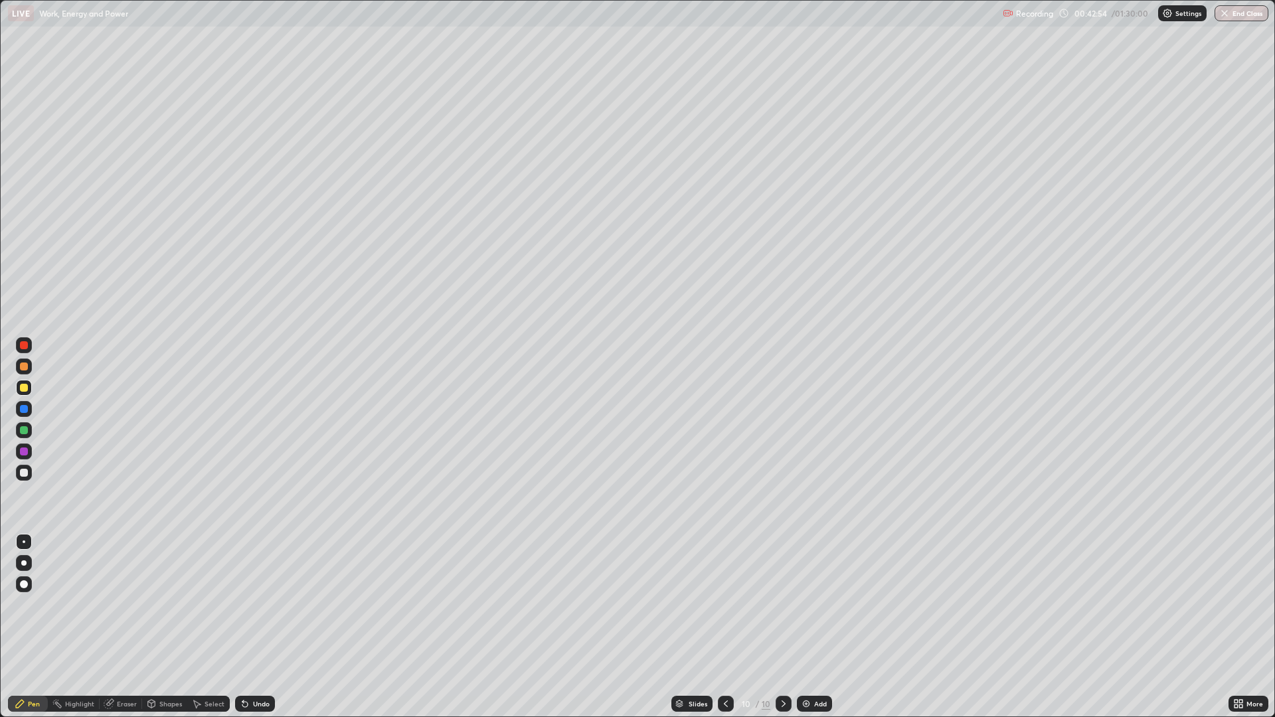
click at [23, 365] on div at bounding box center [24, 366] width 8 height 8
click at [27, 470] on div at bounding box center [24, 473] width 8 height 8
click at [211, 604] on div "Select" at bounding box center [214, 703] width 20 height 7
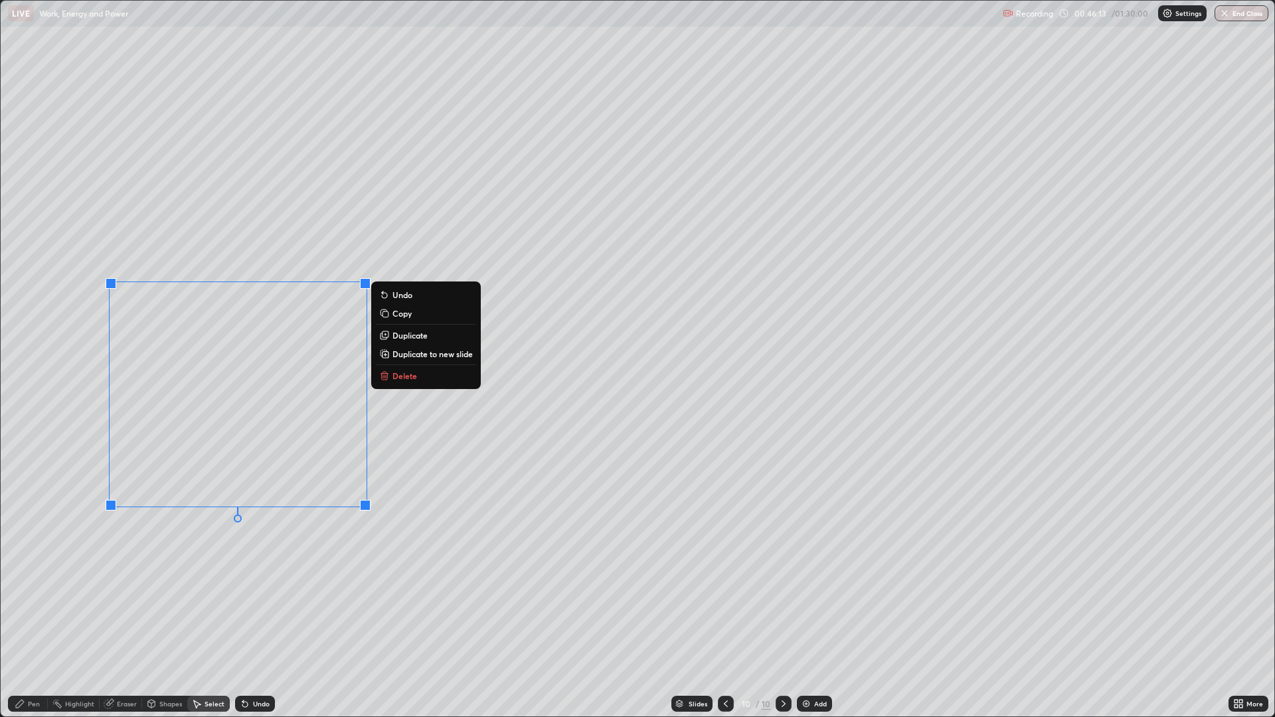
click at [411, 379] on p "Delete" at bounding box center [404, 375] width 25 height 11
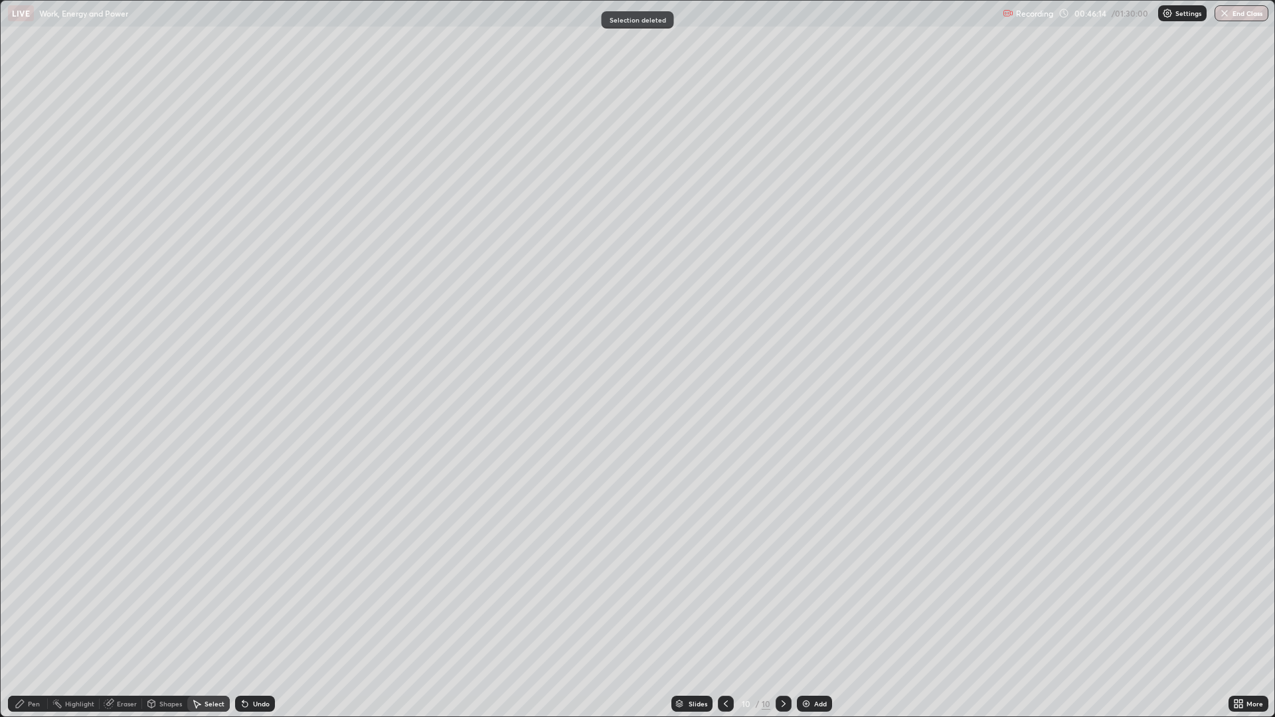
click at [18, 604] on icon at bounding box center [20, 704] width 8 height 8
click at [23, 472] on div at bounding box center [24, 473] width 8 height 8
click at [24, 473] on div at bounding box center [24, 473] width 8 height 8
click at [23, 472] on div at bounding box center [24, 473] width 8 height 8
click at [253, 604] on div "Undo" at bounding box center [261, 703] width 17 height 7
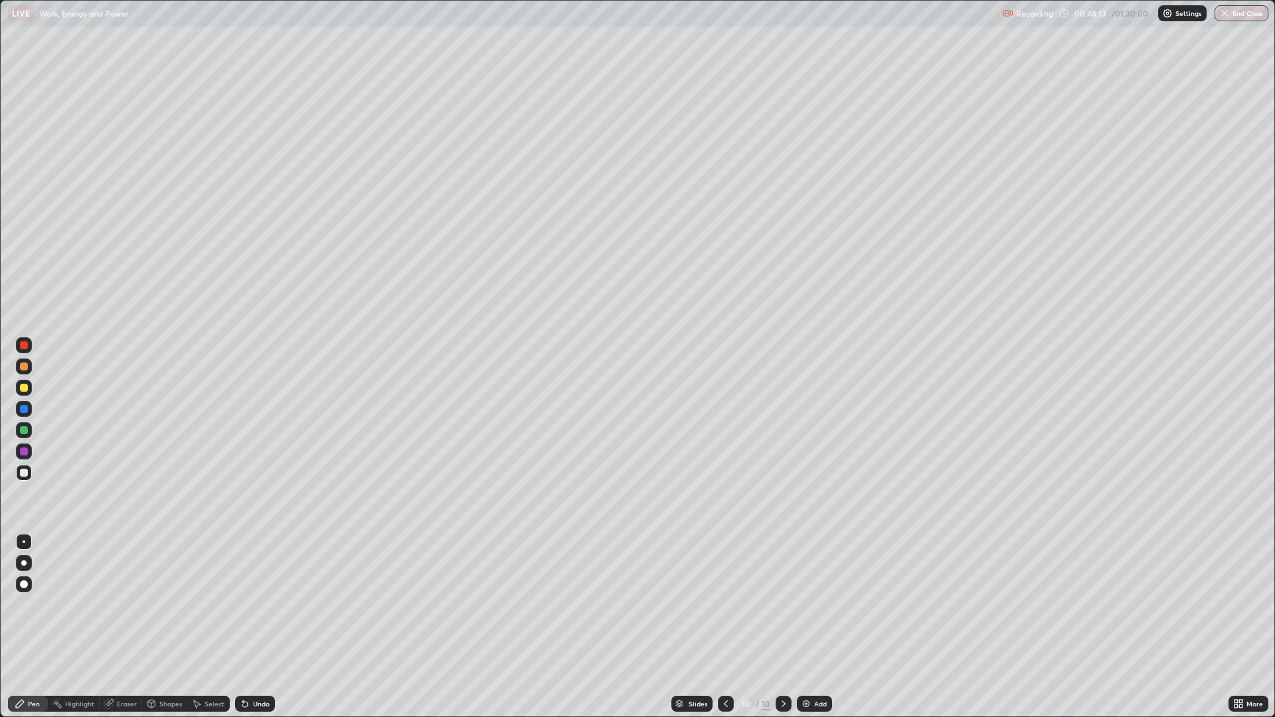
click at [24, 366] on div at bounding box center [24, 366] width 8 height 8
click at [259, 604] on div "Undo" at bounding box center [261, 703] width 17 height 7
click at [24, 473] on div at bounding box center [24, 473] width 8 height 8
click at [27, 363] on div at bounding box center [24, 366] width 8 height 8
click at [24, 388] on div at bounding box center [24, 388] width 8 height 8
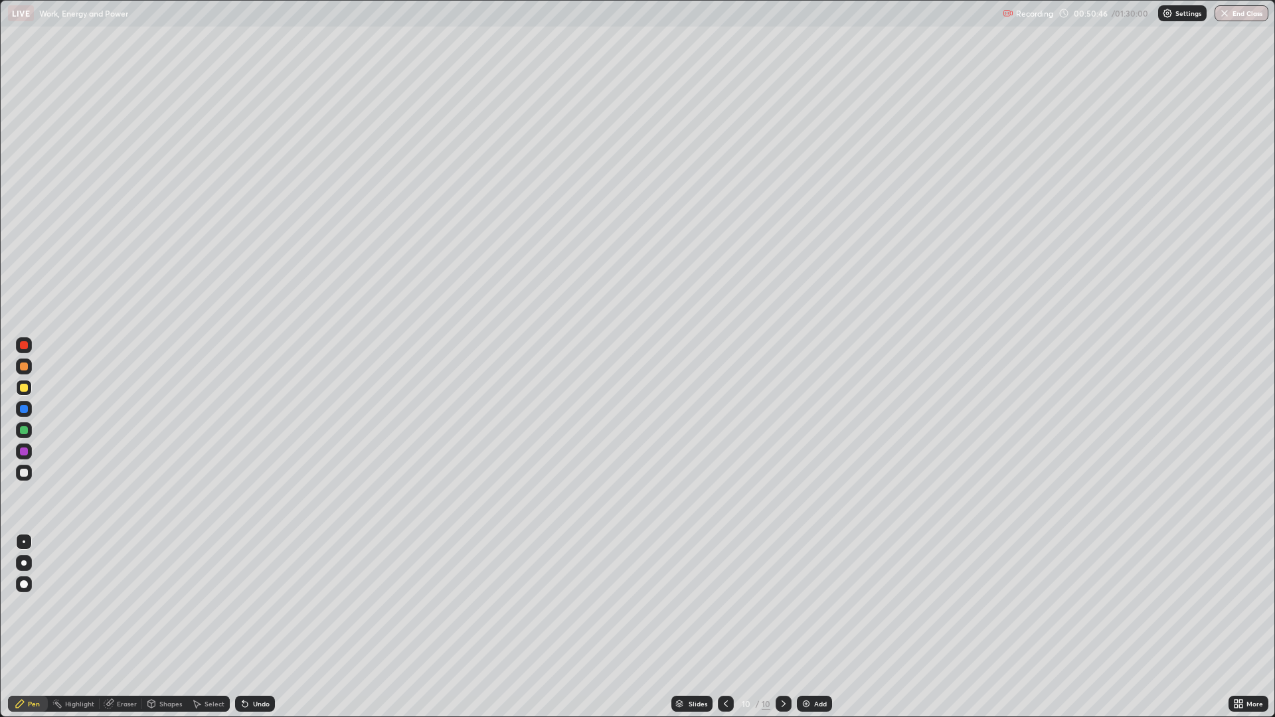
click at [23, 473] on div at bounding box center [24, 473] width 8 height 8
click at [119, 604] on div "Eraser" at bounding box center [127, 703] width 20 height 7
click at [22, 604] on icon at bounding box center [20, 703] width 11 height 11
click at [20, 604] on icon at bounding box center [20, 704] width 8 height 8
click at [260, 604] on div "Undo" at bounding box center [261, 703] width 17 height 7
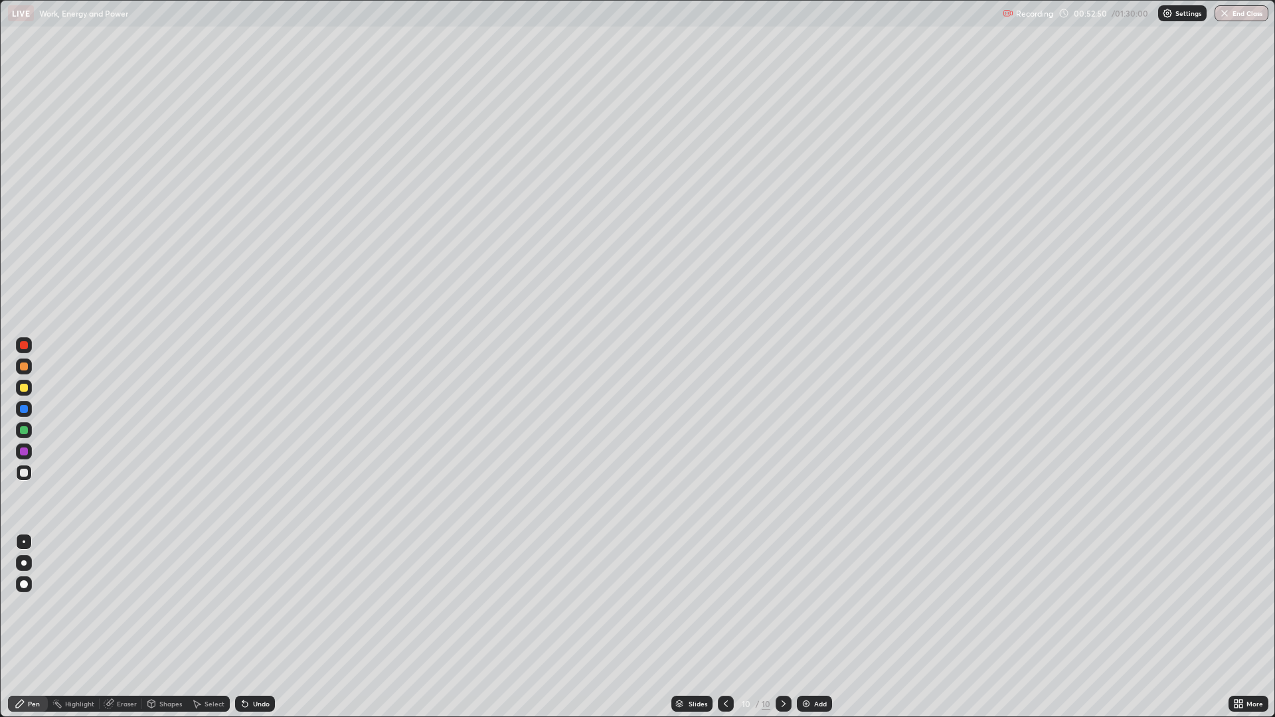
click at [259, 604] on div "Undo" at bounding box center [261, 703] width 17 height 7
click at [118, 604] on div "Eraser" at bounding box center [127, 703] width 20 height 7
click at [810, 604] on img at bounding box center [806, 703] width 11 height 11
click at [21, 604] on icon at bounding box center [20, 703] width 11 height 11
click at [256, 604] on div "Undo" at bounding box center [261, 703] width 17 height 7
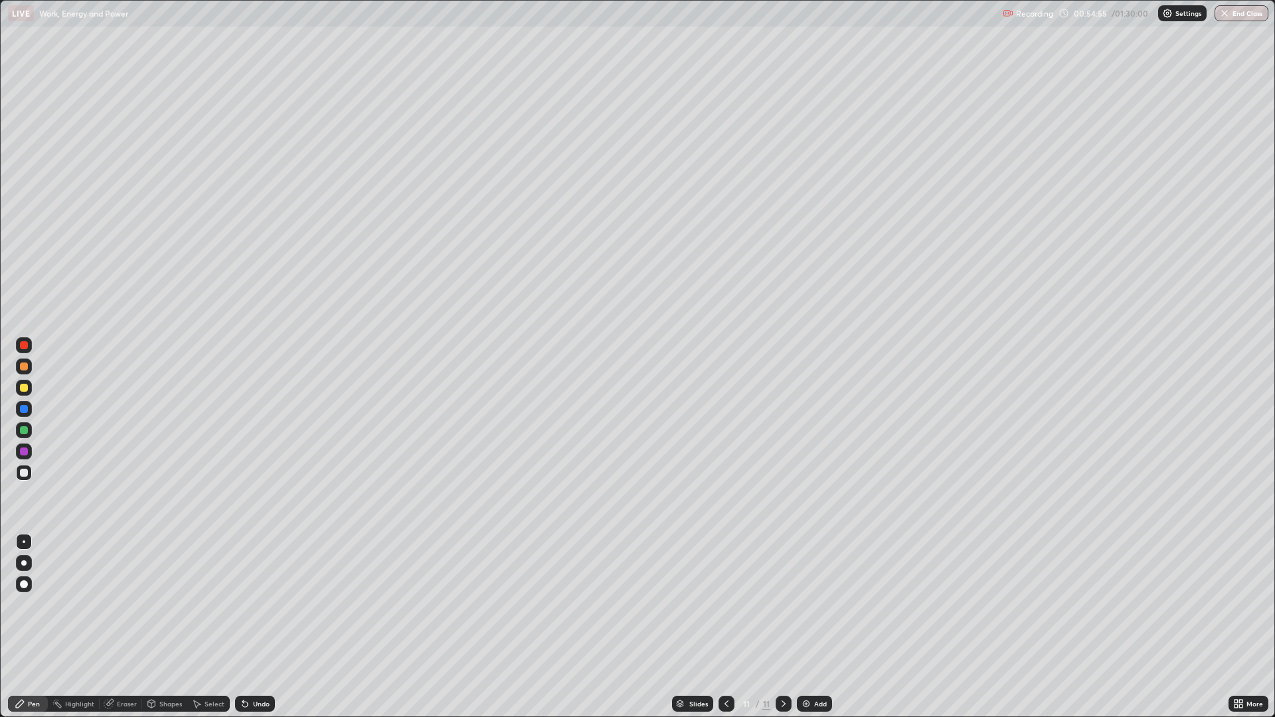
click at [254, 604] on div "Undo" at bounding box center [261, 703] width 17 height 7
click at [256, 604] on div "Undo" at bounding box center [261, 703] width 17 height 7
click at [257, 604] on div "Undo" at bounding box center [261, 703] width 17 height 7
click at [254, 604] on div "Undo" at bounding box center [261, 703] width 17 height 7
click at [256, 604] on div "Undo" at bounding box center [261, 703] width 17 height 7
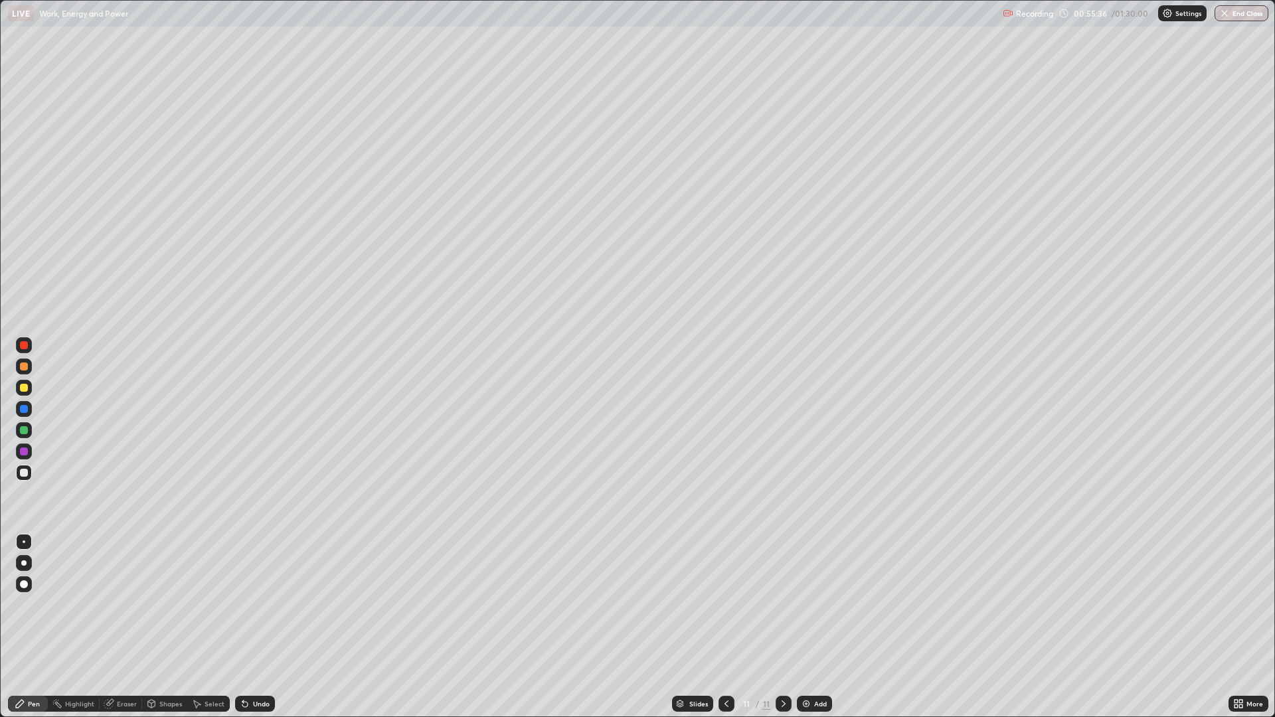
click at [259, 604] on div "Undo" at bounding box center [261, 703] width 17 height 7
click at [24, 345] on div at bounding box center [24, 345] width 8 height 8
click at [24, 584] on div at bounding box center [24, 584] width 8 height 8
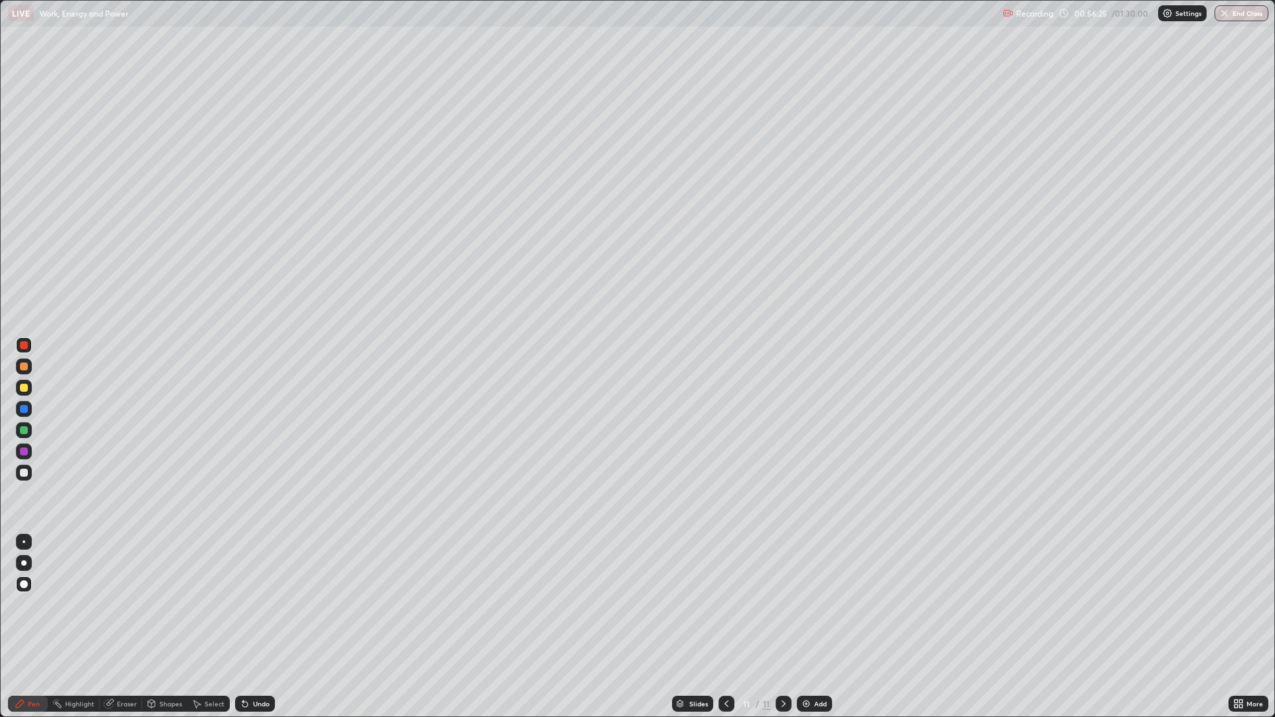
click at [21, 473] on div at bounding box center [24, 473] width 8 height 8
click at [253, 604] on div "Undo" at bounding box center [261, 703] width 17 height 7
click at [23, 470] on div at bounding box center [24, 473] width 8 height 8
click at [24, 542] on div at bounding box center [24, 541] width 3 height 3
click at [26, 409] on div at bounding box center [24, 409] width 8 height 8
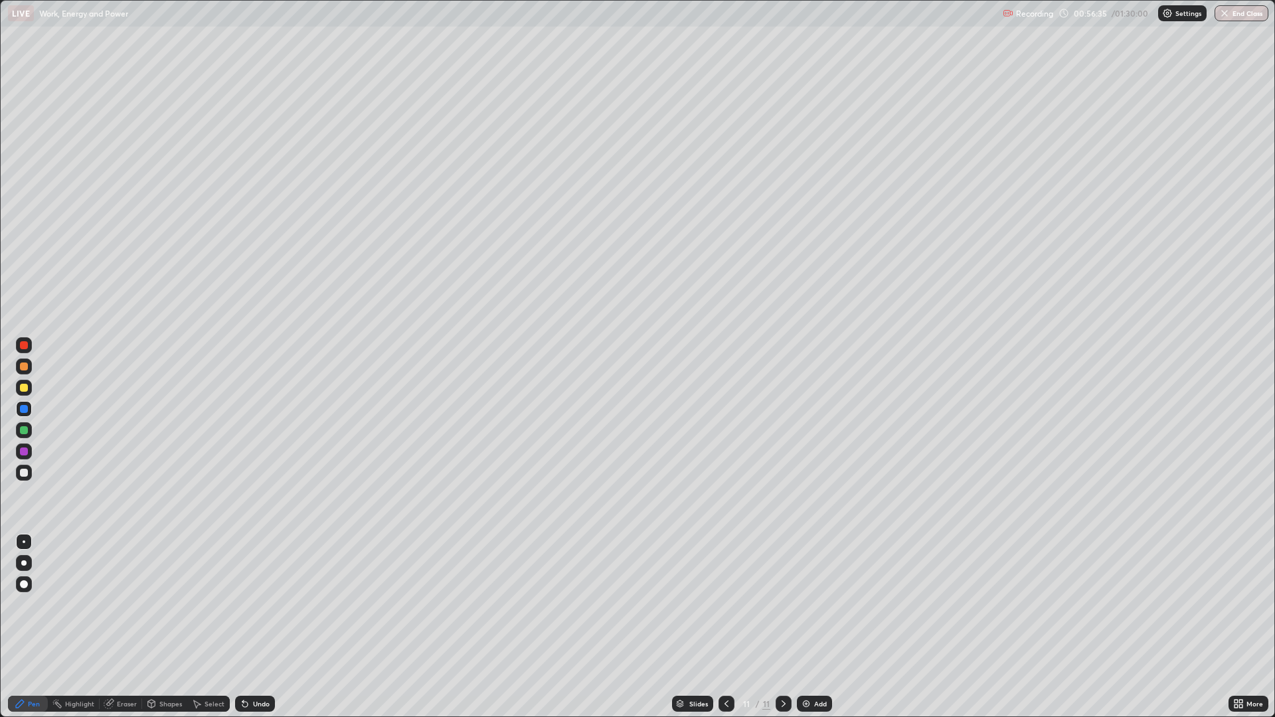
click at [262, 604] on div "Undo" at bounding box center [261, 703] width 17 height 7
click at [259, 604] on div "Undo" at bounding box center [261, 703] width 17 height 7
click at [263, 604] on div "Undo" at bounding box center [261, 703] width 17 height 7
click at [253, 604] on div "Undo" at bounding box center [261, 703] width 17 height 7
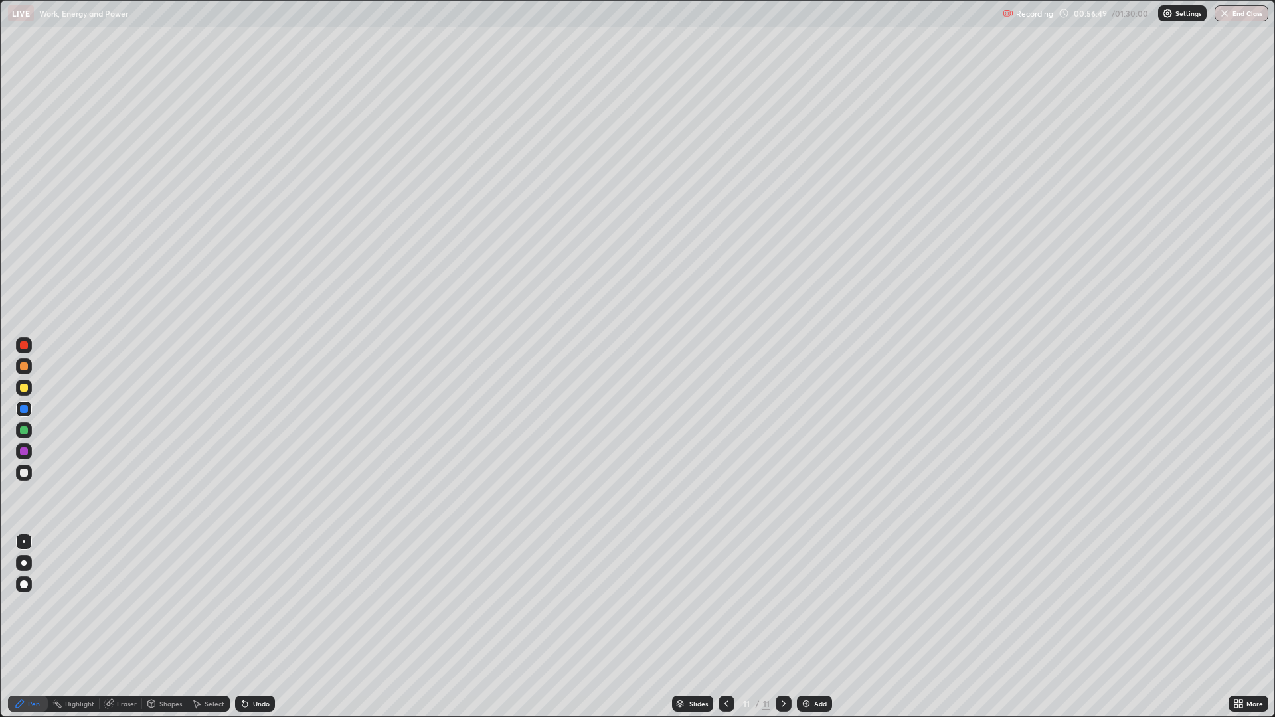
click at [25, 473] on div at bounding box center [24, 473] width 8 height 8
click at [254, 604] on div "Undo" at bounding box center [261, 703] width 17 height 7
click at [255, 604] on div "Undo" at bounding box center [261, 703] width 17 height 7
click at [154, 604] on icon at bounding box center [151, 703] width 11 height 11
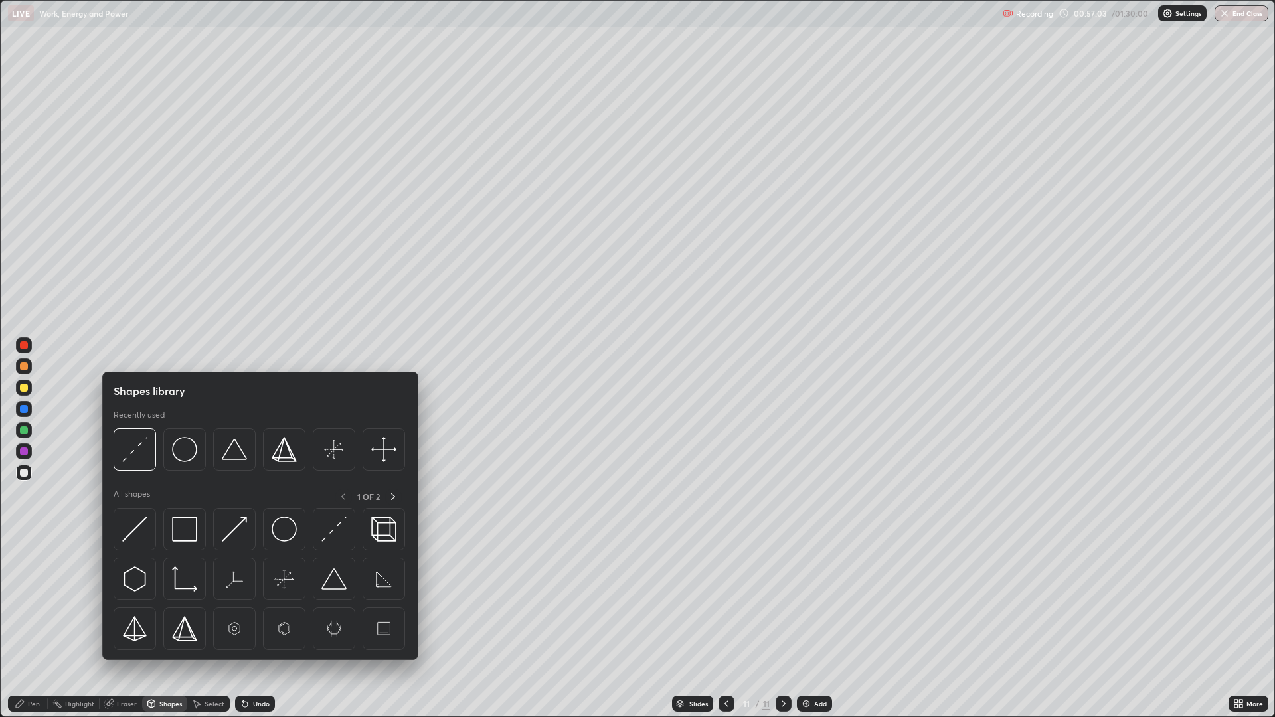
click at [127, 604] on div "Eraser" at bounding box center [127, 703] width 20 height 7
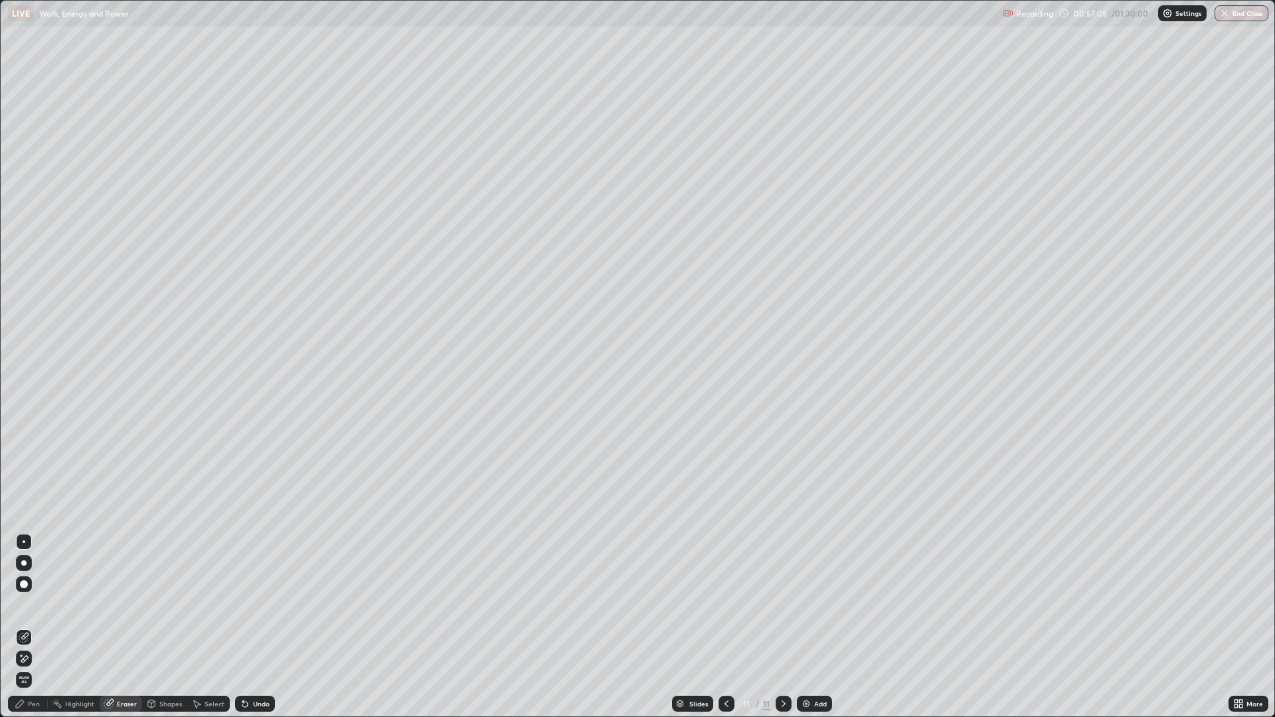
click at [21, 604] on icon at bounding box center [20, 704] width 8 height 8
click at [815, 604] on div "Add" at bounding box center [820, 703] width 13 height 7
click at [21, 366] on div at bounding box center [24, 366] width 8 height 8
click at [256, 604] on div "Undo" at bounding box center [261, 703] width 17 height 7
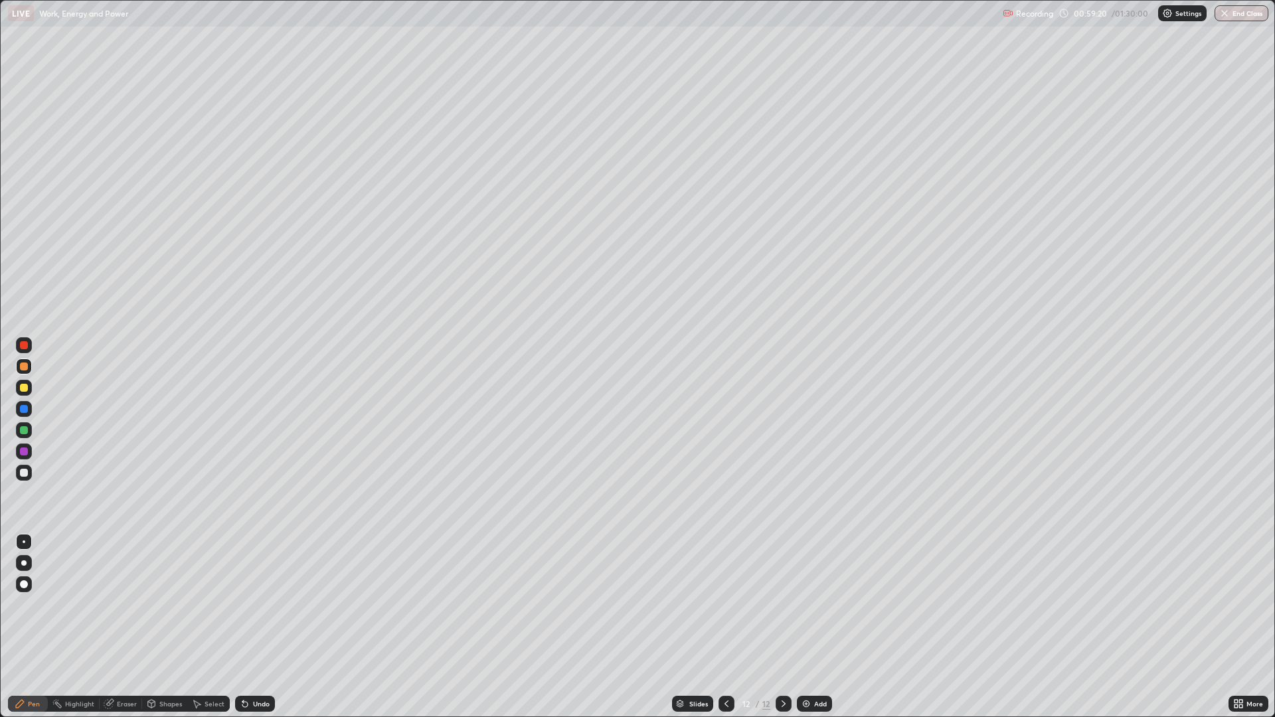
click at [253, 604] on div "Undo" at bounding box center [261, 703] width 17 height 7
click at [254, 604] on div "Undo" at bounding box center [261, 703] width 17 height 7
click at [256, 604] on div "Undo" at bounding box center [261, 703] width 17 height 7
click at [248, 604] on icon at bounding box center [245, 703] width 11 height 11
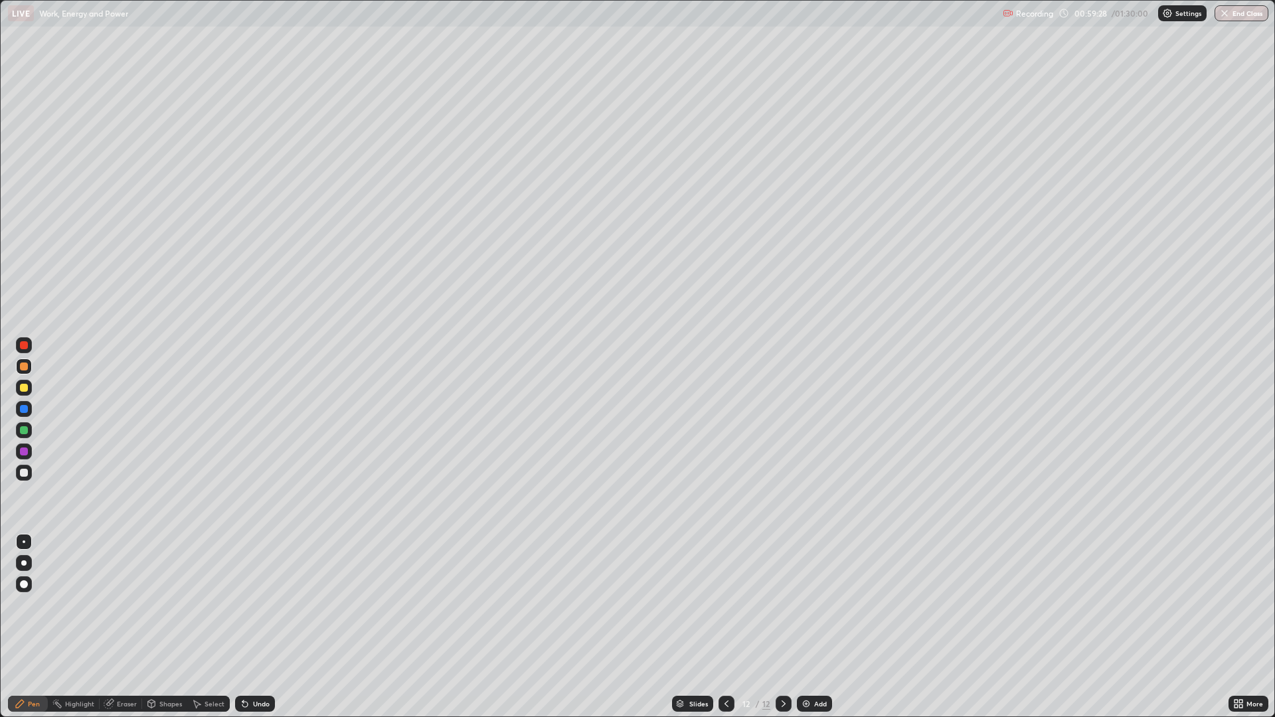
click at [266, 604] on div "Undo" at bounding box center [261, 703] width 17 height 7
click at [22, 471] on div at bounding box center [24, 473] width 8 height 8
click at [125, 604] on div "Eraser" at bounding box center [127, 703] width 20 height 7
click at [34, 604] on div "Pen" at bounding box center [34, 703] width 12 height 7
click at [23, 469] on div at bounding box center [24, 473] width 8 height 8
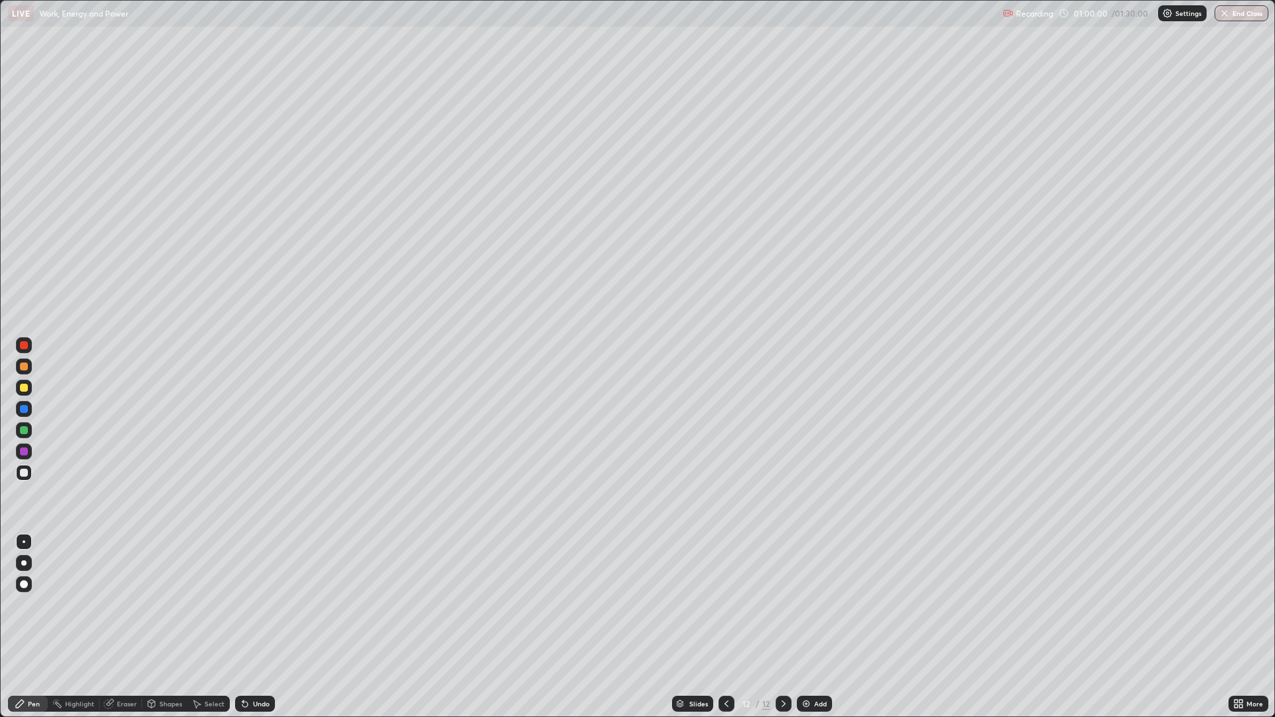
click at [259, 604] on div "Undo" at bounding box center [261, 703] width 17 height 7
click at [21, 473] on div at bounding box center [24, 473] width 8 height 8
click at [23, 384] on div at bounding box center [24, 388] width 8 height 8
click at [80, 604] on div "Highlight" at bounding box center [79, 703] width 29 height 7
click at [159, 604] on div "Shapes" at bounding box center [170, 703] width 23 height 7
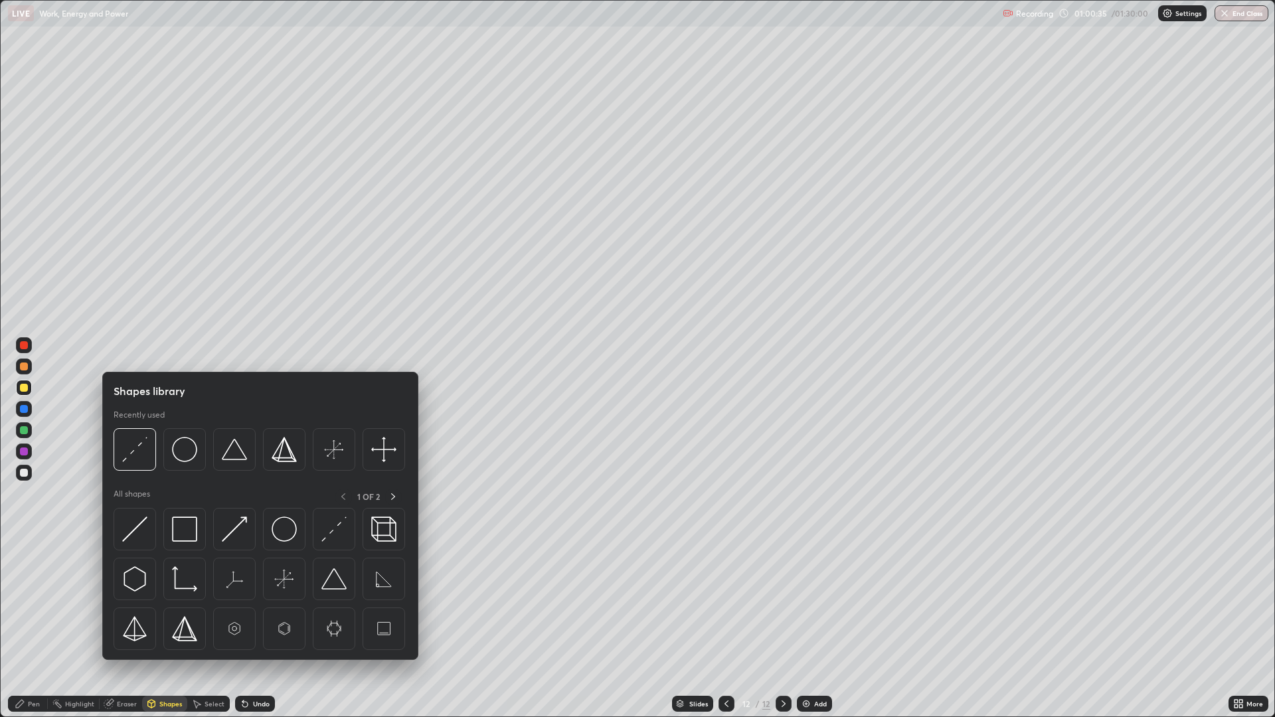
click at [123, 604] on div "Eraser" at bounding box center [127, 703] width 20 height 7
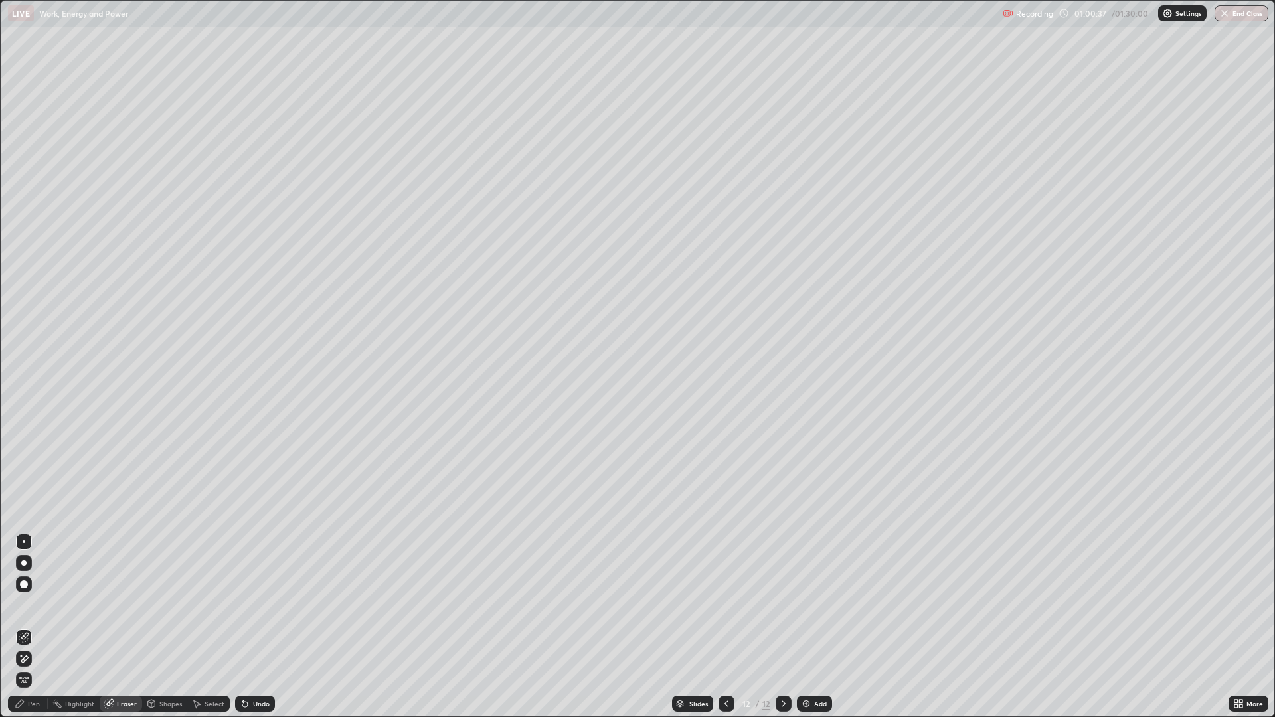
click at [21, 604] on icon at bounding box center [20, 704] width 8 height 8
click at [25, 475] on div at bounding box center [24, 473] width 8 height 8
click at [243, 604] on icon at bounding box center [244, 704] width 5 height 5
click at [247, 604] on icon at bounding box center [245, 703] width 11 height 11
click at [246, 604] on icon at bounding box center [245, 703] width 11 height 11
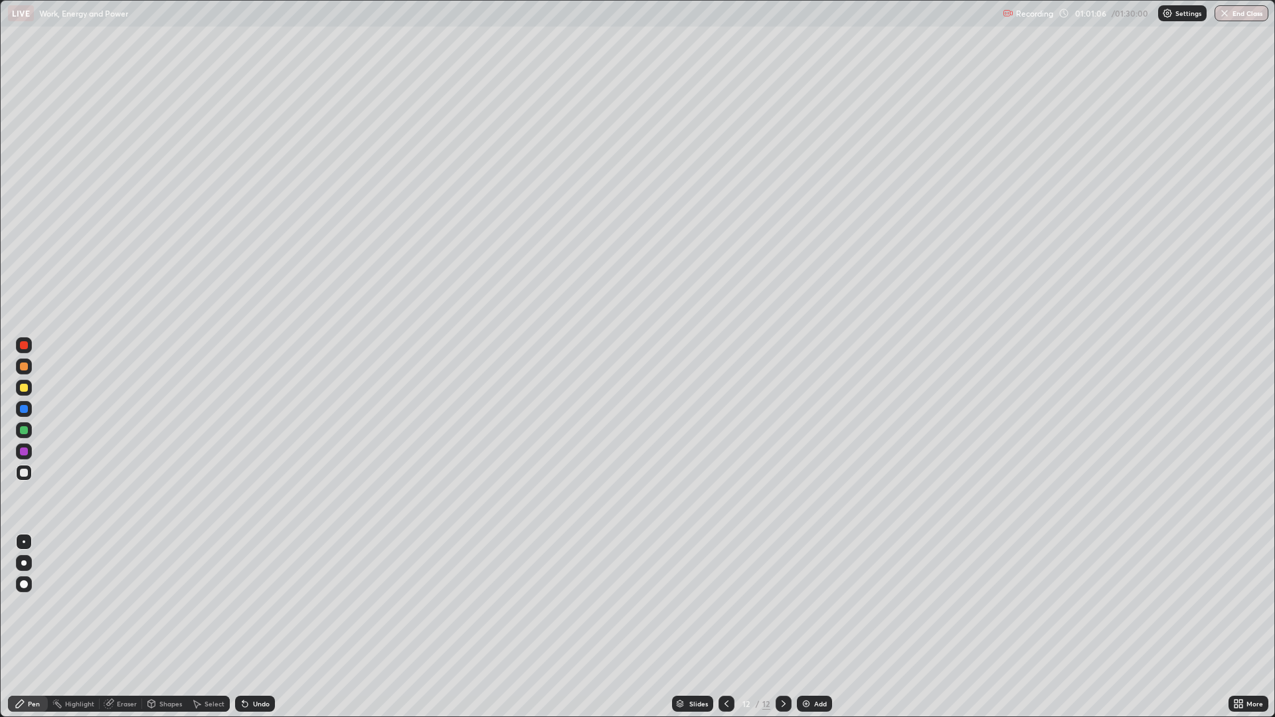
click at [244, 604] on icon at bounding box center [245, 703] width 11 height 11
click at [21, 473] on div at bounding box center [24, 473] width 8 height 8
click at [25, 386] on div at bounding box center [24, 388] width 8 height 8
click at [25, 475] on div at bounding box center [24, 473] width 8 height 8
click at [819, 604] on div "Add" at bounding box center [820, 703] width 13 height 7
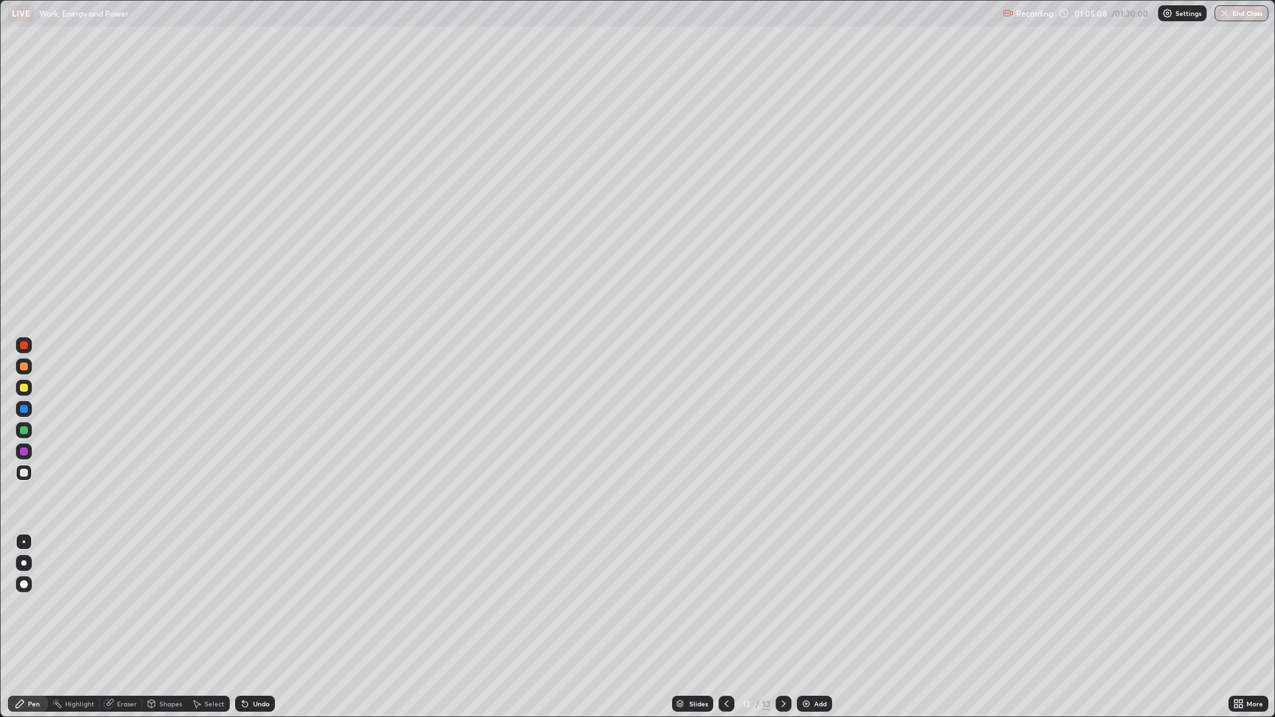
click at [25, 390] on div at bounding box center [24, 388] width 8 height 8
click at [24, 473] on div at bounding box center [24, 473] width 8 height 8
click at [23, 384] on div at bounding box center [24, 388] width 8 height 8
click at [25, 369] on div at bounding box center [24, 366] width 8 height 8
click at [23, 473] on div at bounding box center [24, 473] width 8 height 8
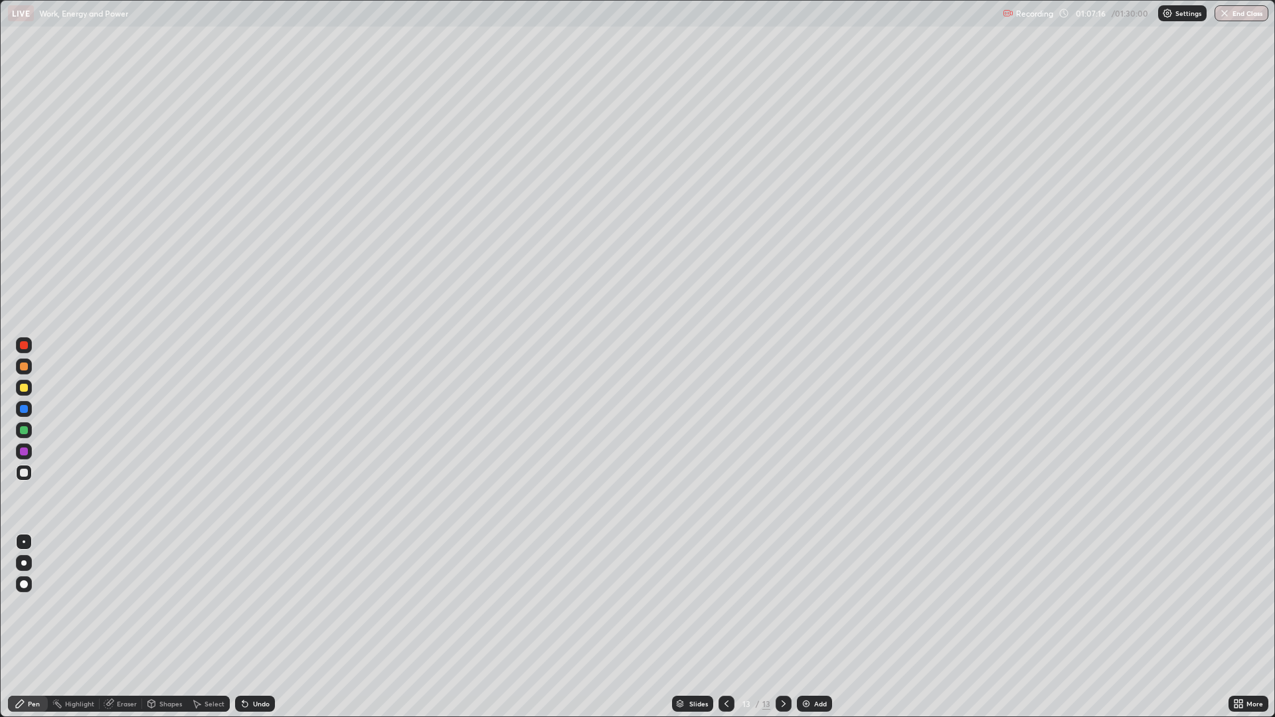
click at [258, 604] on div "Undo" at bounding box center [261, 703] width 17 height 7
click at [209, 604] on div "Select" at bounding box center [208, 704] width 42 height 16
click at [155, 604] on icon at bounding box center [151, 703] width 11 height 11
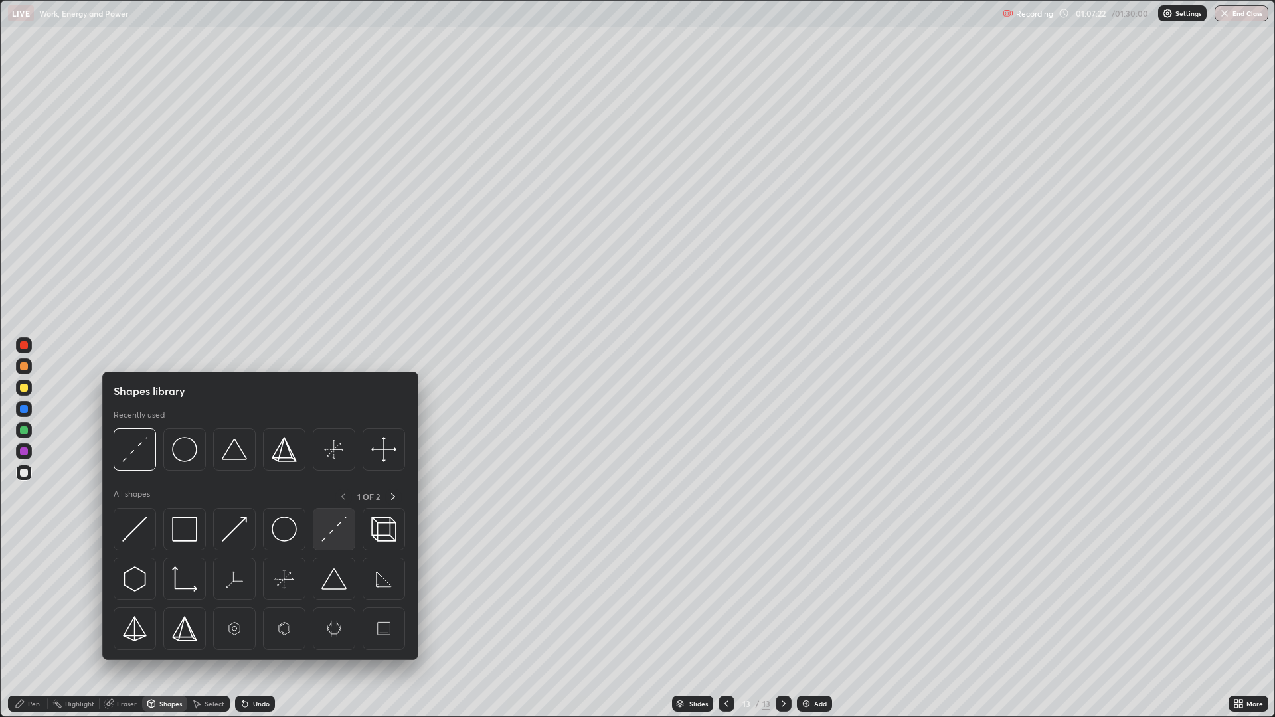
click at [333, 530] on img at bounding box center [333, 529] width 25 height 25
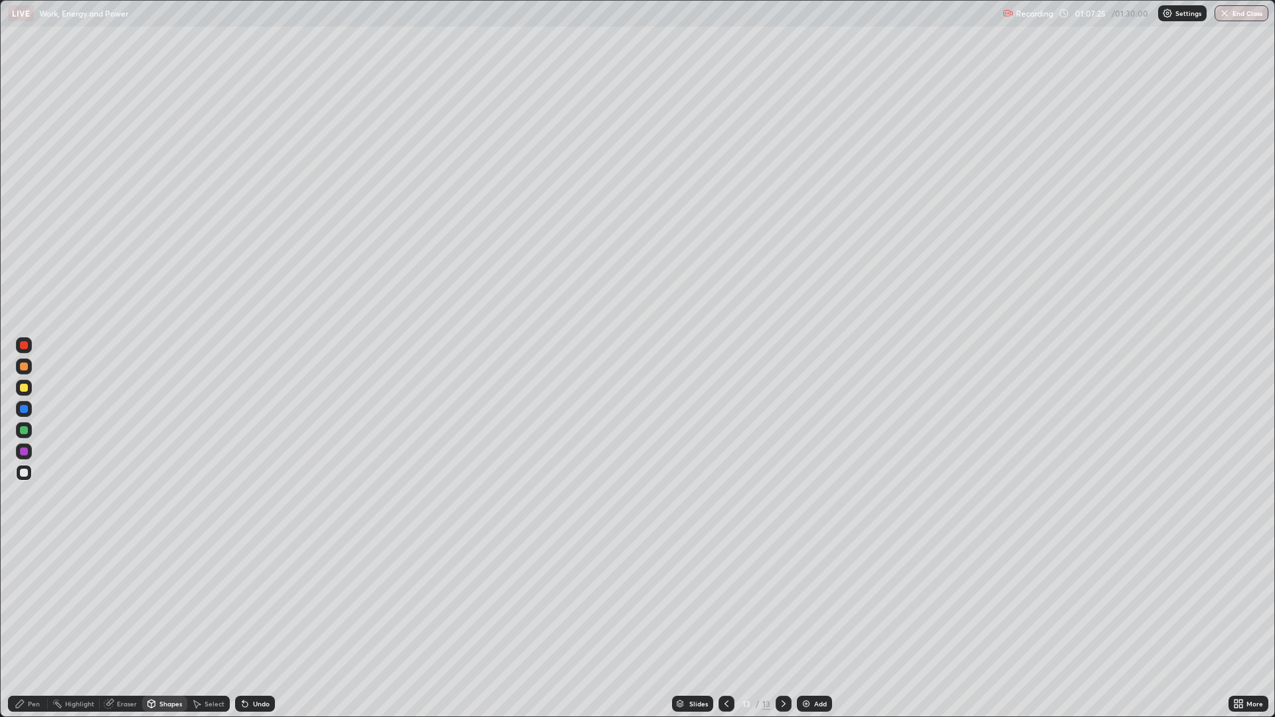
click at [34, 604] on div "Pen" at bounding box center [34, 703] width 12 height 7
click at [23, 386] on div at bounding box center [24, 388] width 8 height 8
click at [253, 604] on div "Undo" at bounding box center [255, 704] width 40 height 16
click at [260, 604] on div "Undo" at bounding box center [261, 703] width 17 height 7
click at [809, 604] on img at bounding box center [806, 703] width 11 height 11
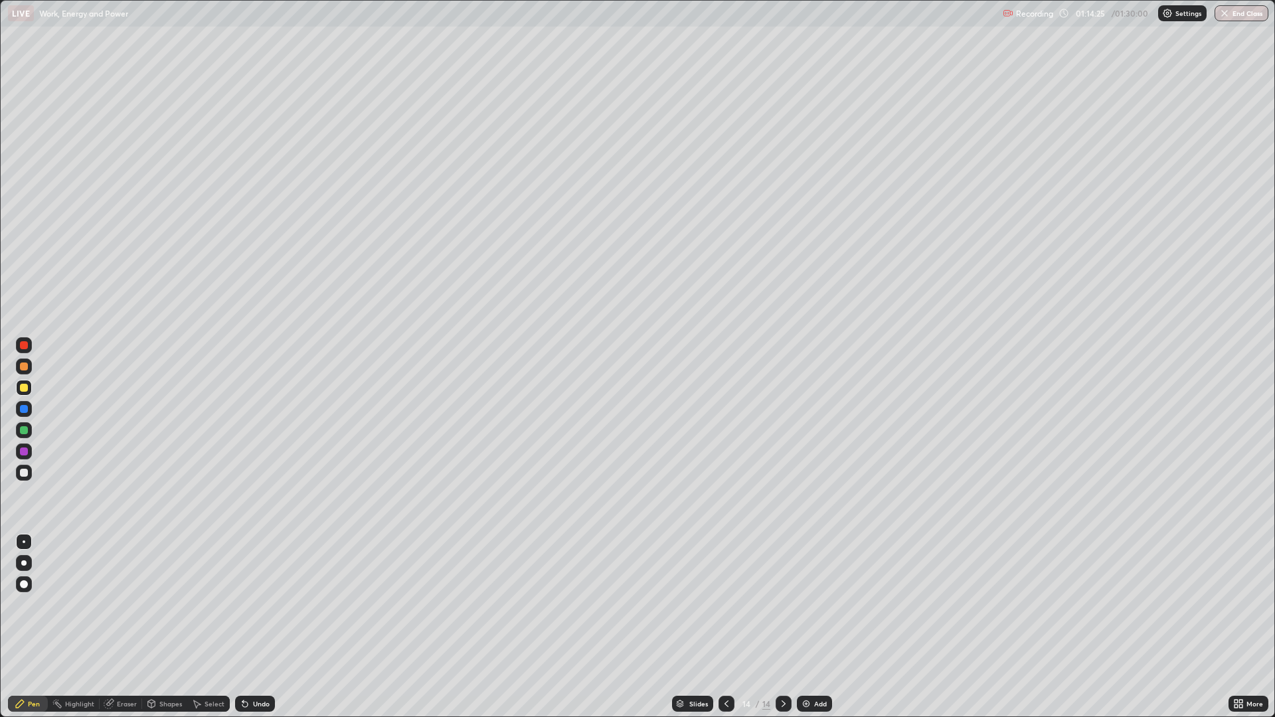
click at [724, 604] on icon at bounding box center [726, 703] width 11 height 11
click at [783, 604] on icon at bounding box center [783, 703] width 11 height 11
click at [23, 366] on div at bounding box center [24, 366] width 8 height 8
click at [169, 604] on div "Shapes" at bounding box center [170, 703] width 23 height 7
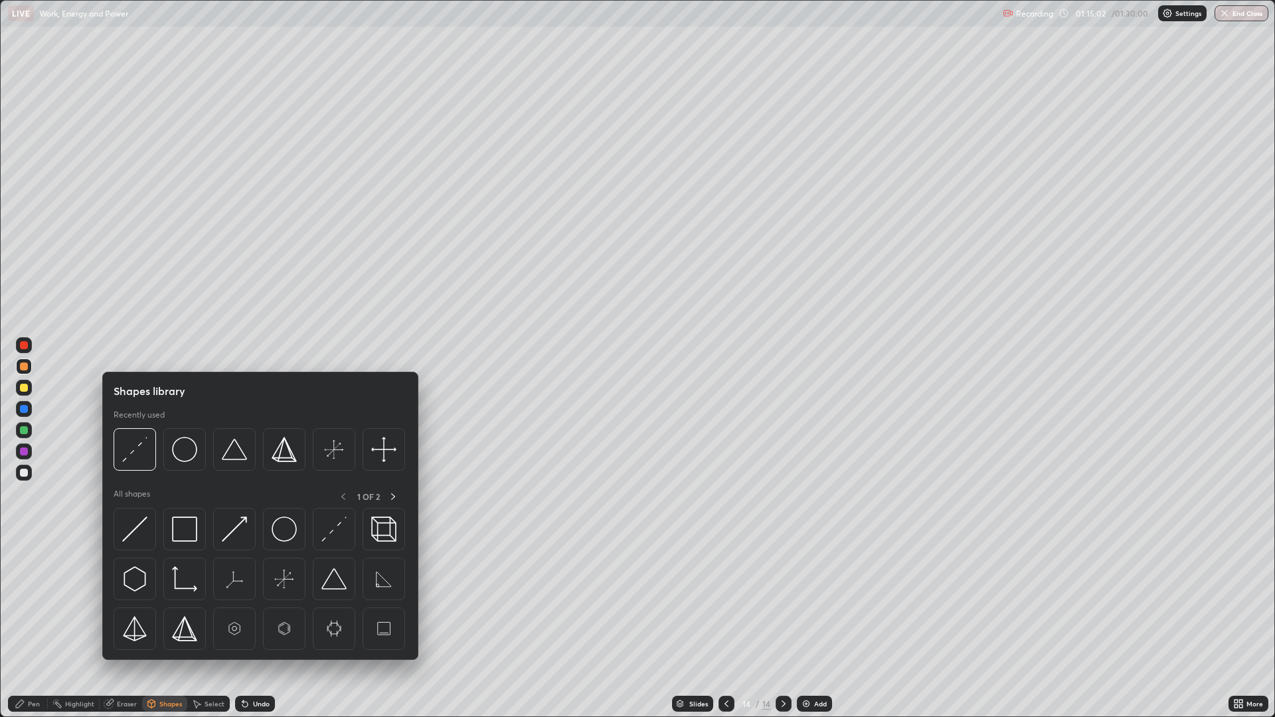
click at [124, 604] on div "Eraser" at bounding box center [127, 703] width 20 height 7
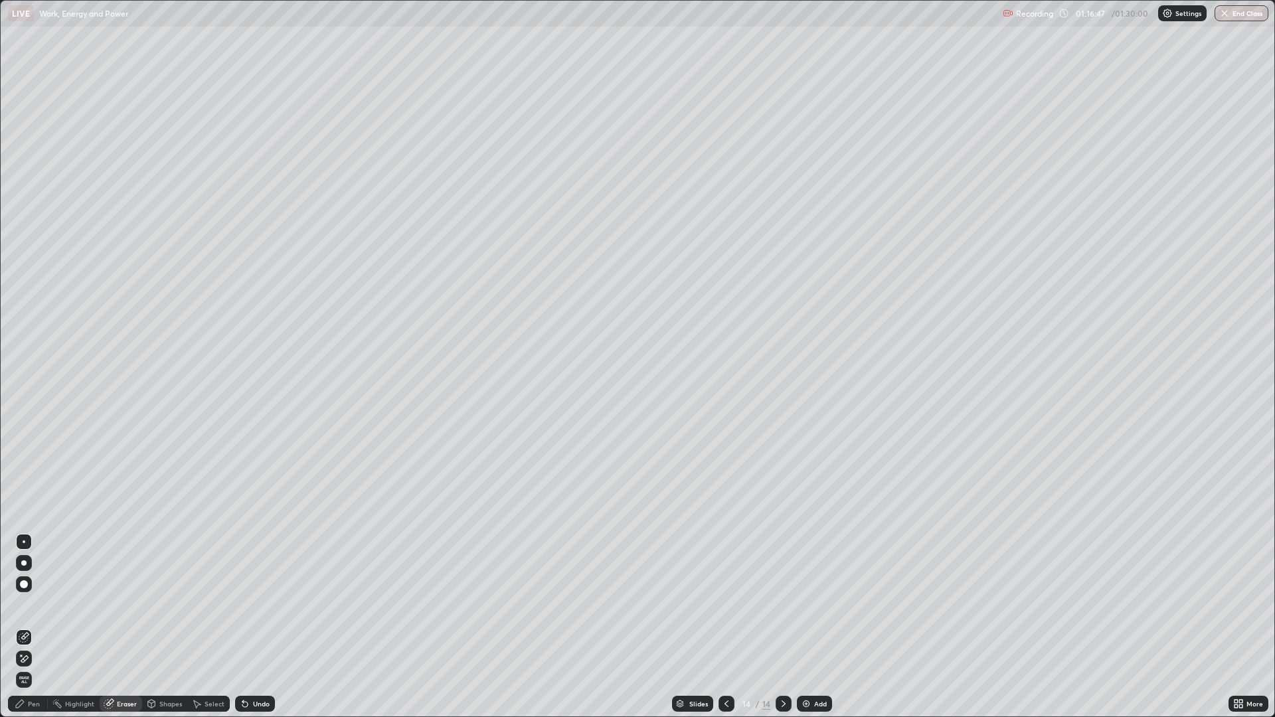
click at [812, 604] on div "Add" at bounding box center [814, 704] width 35 height 16
click at [36, 604] on div "Pen" at bounding box center [34, 703] width 12 height 7
click at [23, 364] on div at bounding box center [24, 366] width 8 height 8
click at [256, 604] on div "Undo" at bounding box center [261, 703] width 17 height 7
click at [23, 476] on div at bounding box center [24, 473] width 8 height 8
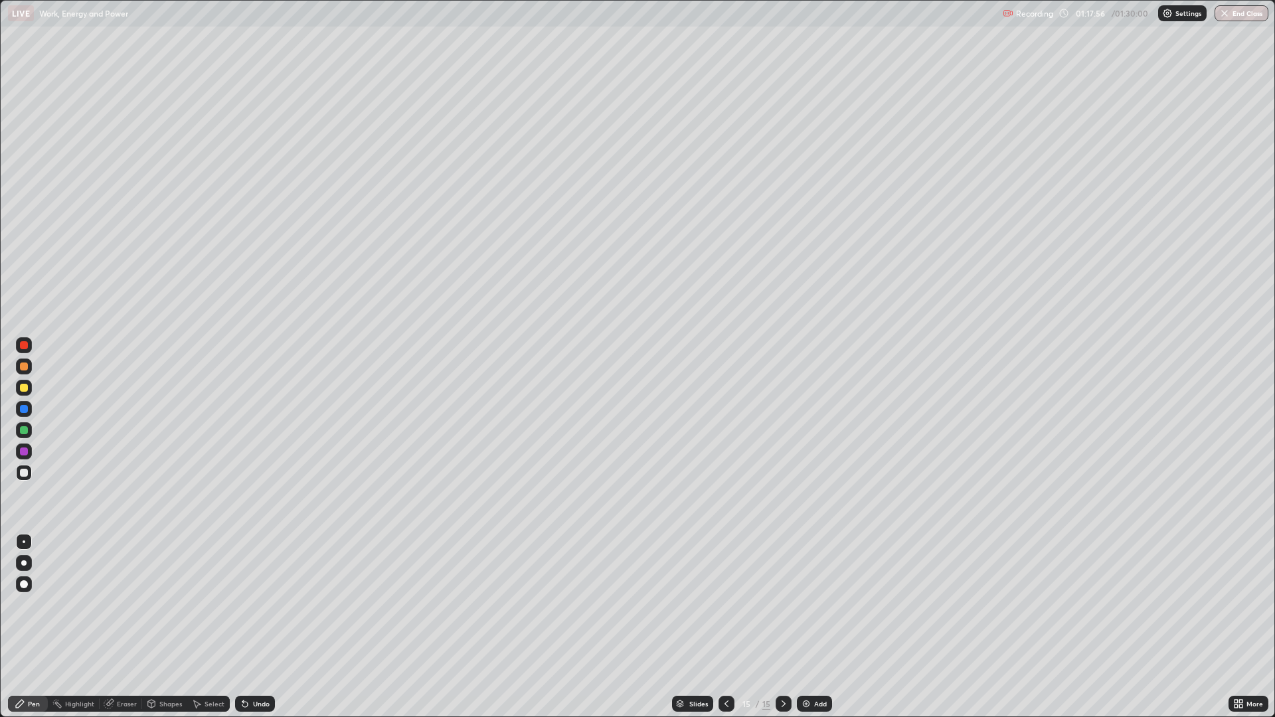
click at [24, 451] on div at bounding box center [24, 451] width 8 height 8
click at [20, 389] on div at bounding box center [24, 388] width 8 height 8
click at [30, 469] on div at bounding box center [24, 473] width 16 height 16
click at [246, 604] on icon at bounding box center [245, 703] width 11 height 11
click at [27, 451] on div at bounding box center [24, 451] width 8 height 8
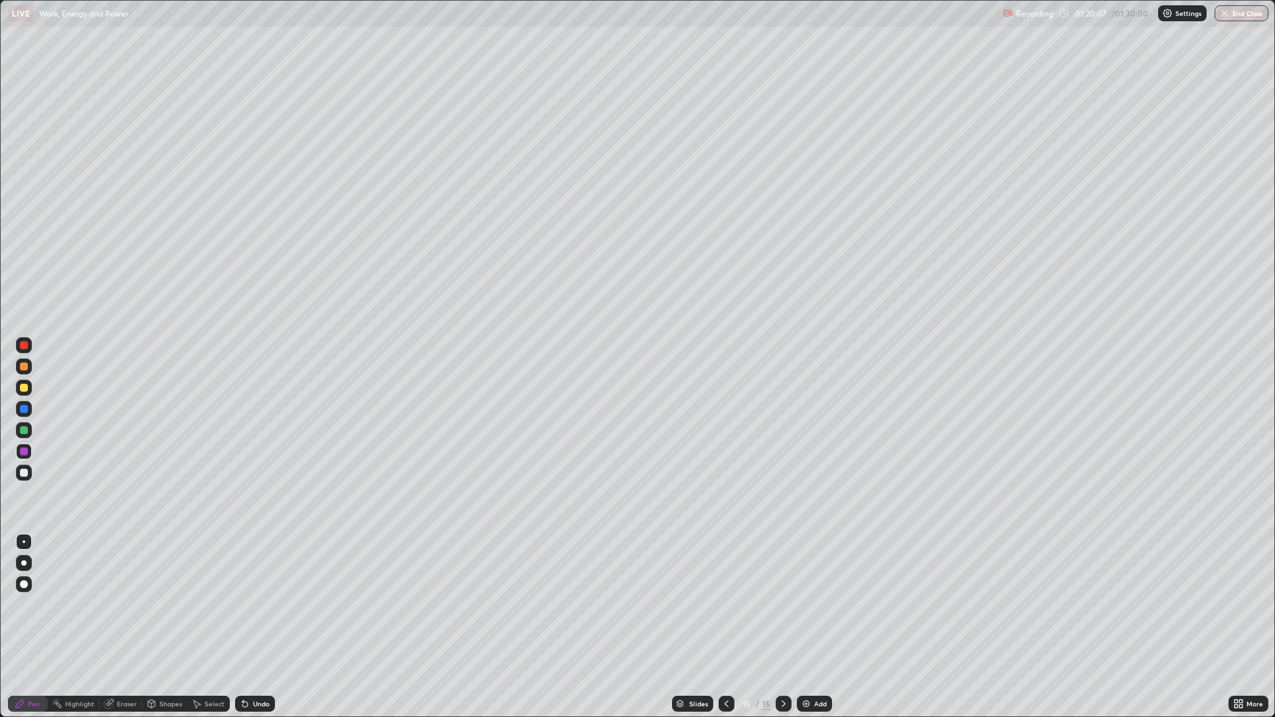
click at [25, 434] on div at bounding box center [24, 430] width 8 height 8
click at [26, 473] on div at bounding box center [24, 473] width 8 height 8
click at [24, 390] on div at bounding box center [24, 388] width 8 height 8
click at [260, 604] on div "Undo" at bounding box center [261, 703] width 17 height 7
click at [21, 473] on div at bounding box center [24, 473] width 8 height 8
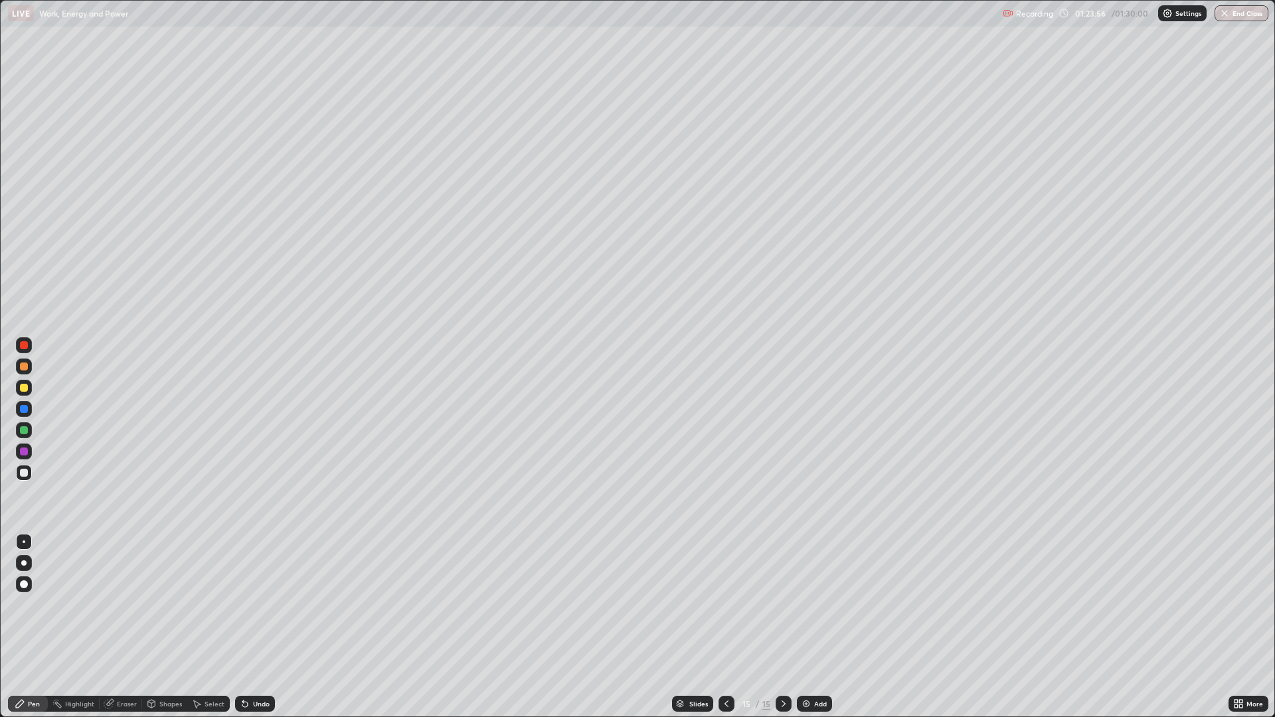
click at [22, 430] on div at bounding box center [24, 430] width 8 height 8
click at [1243, 13] on button "End Class" at bounding box center [1242, 13] width 52 height 16
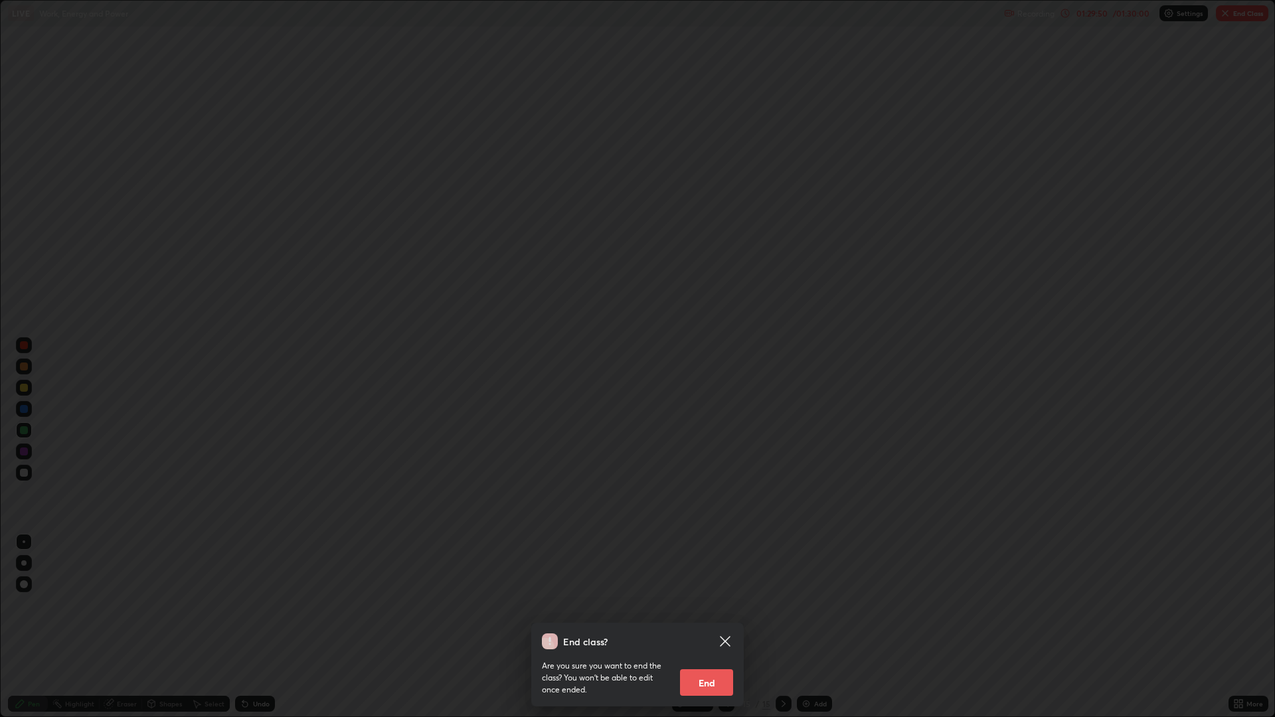
click at [722, 604] on button "End" at bounding box center [706, 682] width 53 height 27
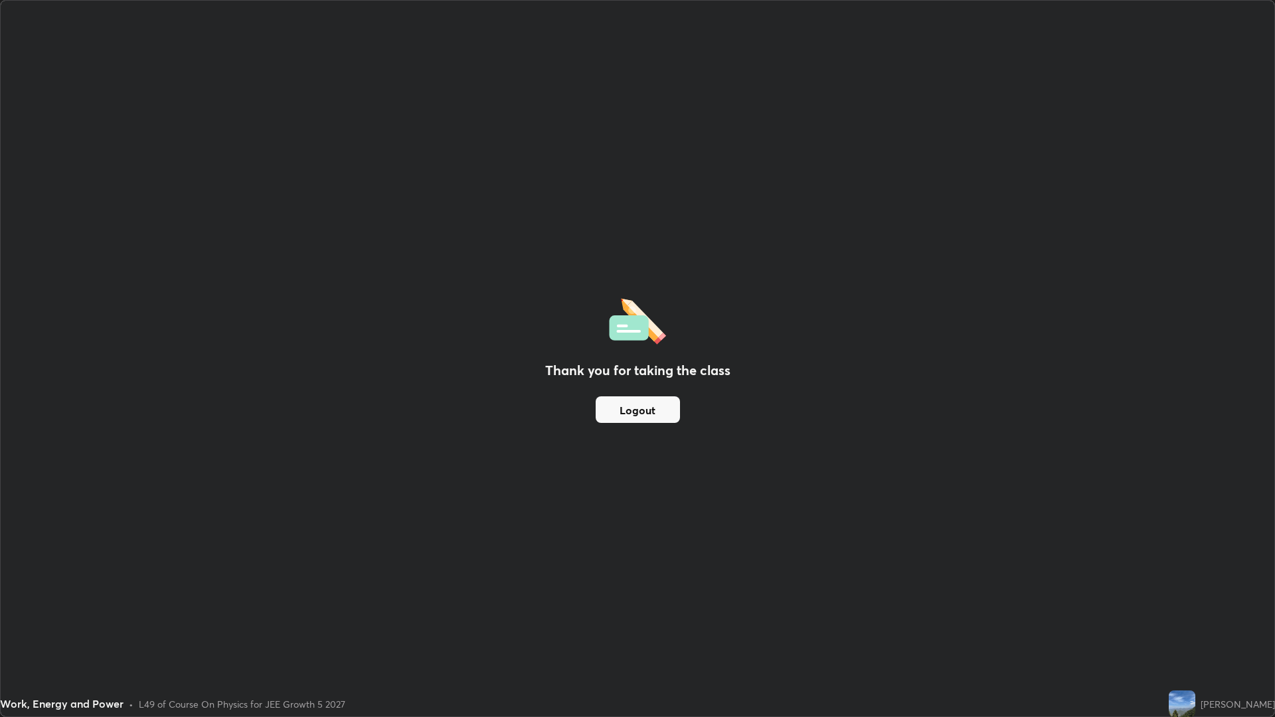
click at [639, 412] on button "Logout" at bounding box center [638, 409] width 84 height 27
click at [617, 407] on button "Logout" at bounding box center [638, 409] width 84 height 27
click at [637, 411] on button "Logout" at bounding box center [638, 409] width 84 height 27
click at [639, 412] on button "Logout" at bounding box center [638, 409] width 84 height 27
click at [619, 406] on button "Logout" at bounding box center [638, 409] width 84 height 27
